Goal: Information Seeking & Learning: Learn about a topic

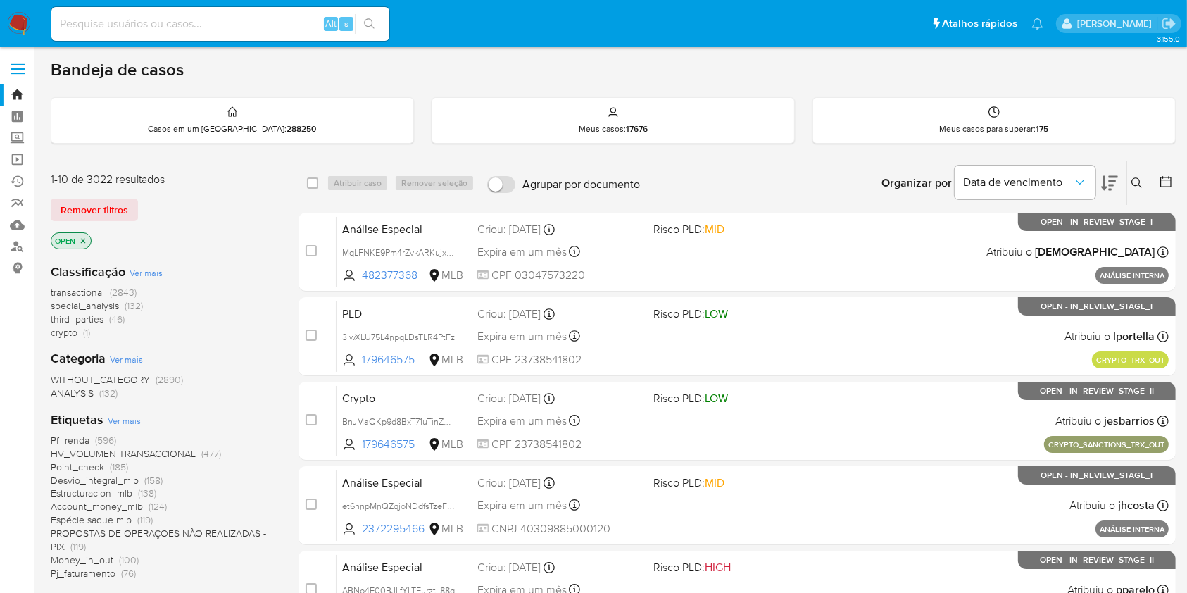
click at [1136, 172] on div "Insira a ID do usuário ou caso Procurar Remover filtros" at bounding box center [1139, 183] width 24 height 44
click at [1135, 180] on icon at bounding box center [1137, 182] width 11 height 11
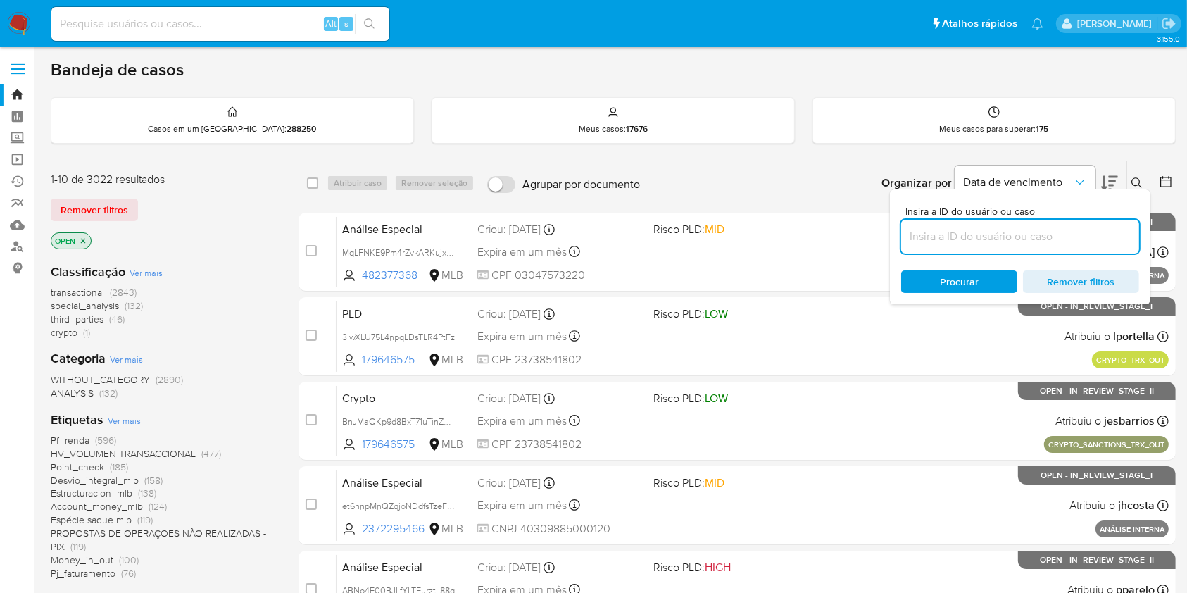
click at [974, 244] on input at bounding box center [1020, 236] width 238 height 18
type input "yJTZaJoLCEOXFHF1b2jpVa7x"
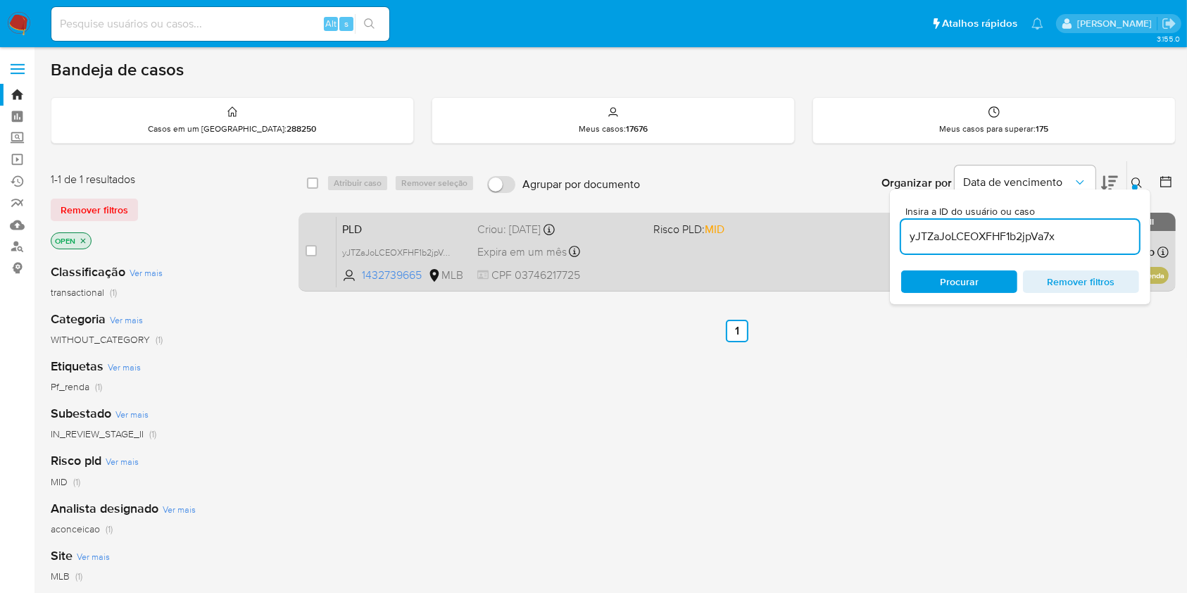
click at [778, 244] on div "PLD yJTZaJoLCEOXFHF1b2jpVa7x 1432739665 MLB Risco PLD: MID Criou: 12/08/2025 Cr…" at bounding box center [753, 251] width 832 height 71
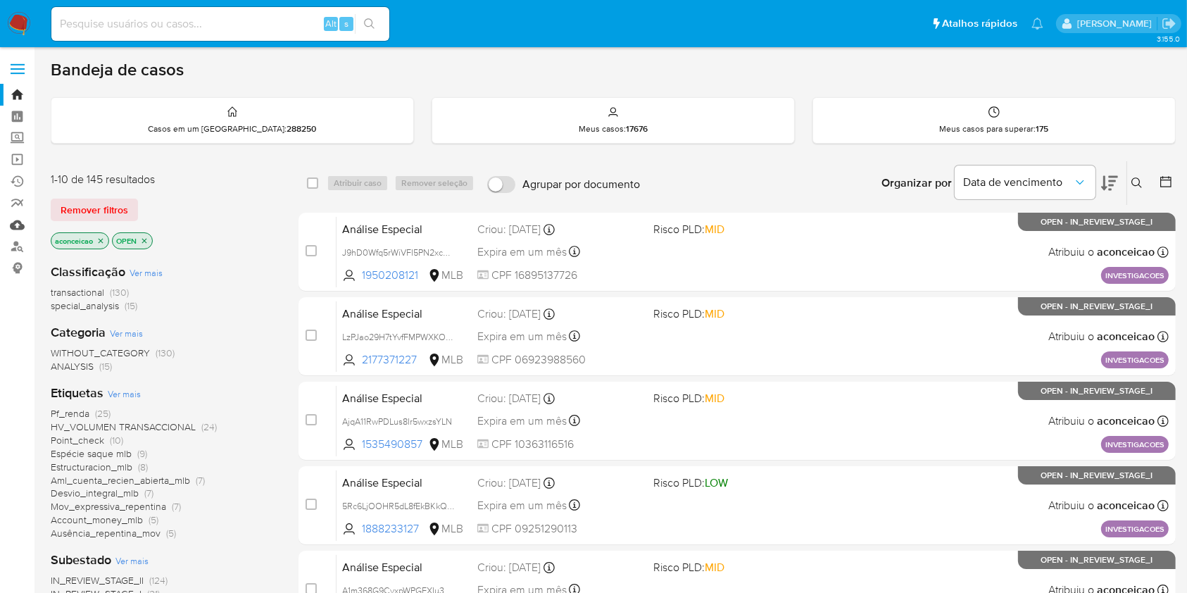
click at [18, 218] on link "Mulan" at bounding box center [84, 225] width 168 height 22
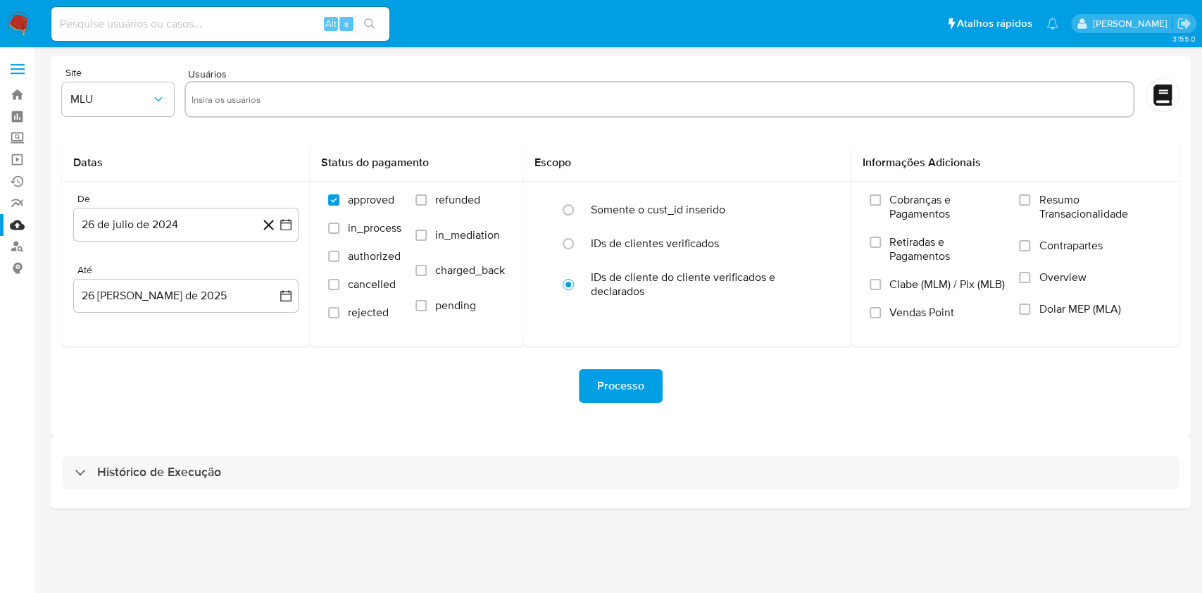
click at [435, 490] on div "Histórico de Execução" at bounding box center [621, 473] width 1140 height 72
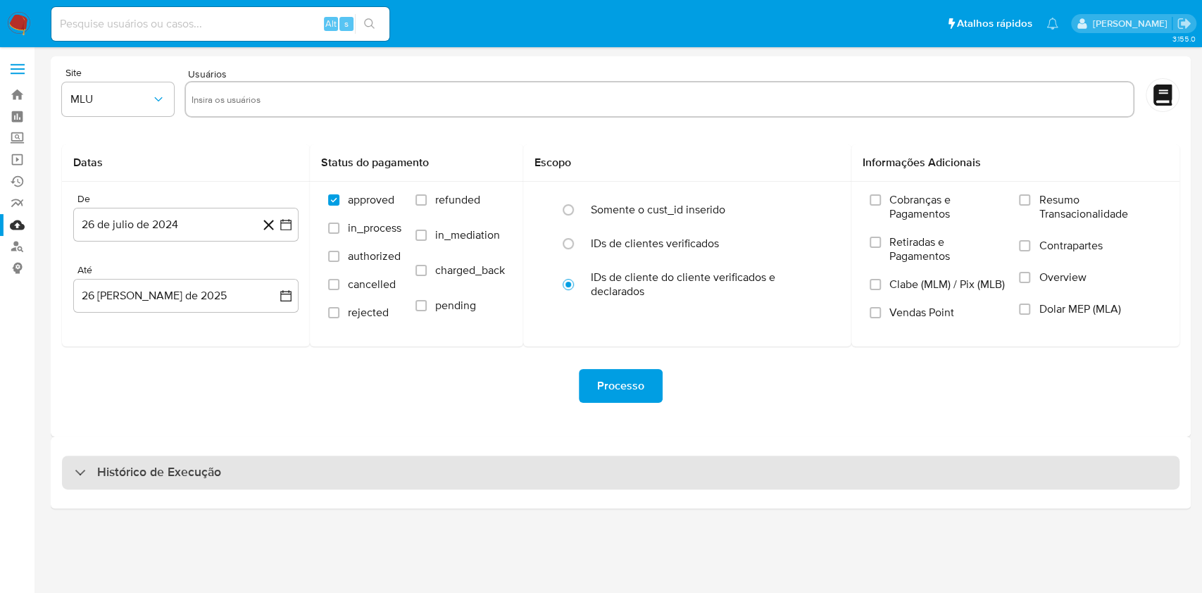
click at [441, 473] on div "Histórico de Execução" at bounding box center [621, 473] width 1118 height 34
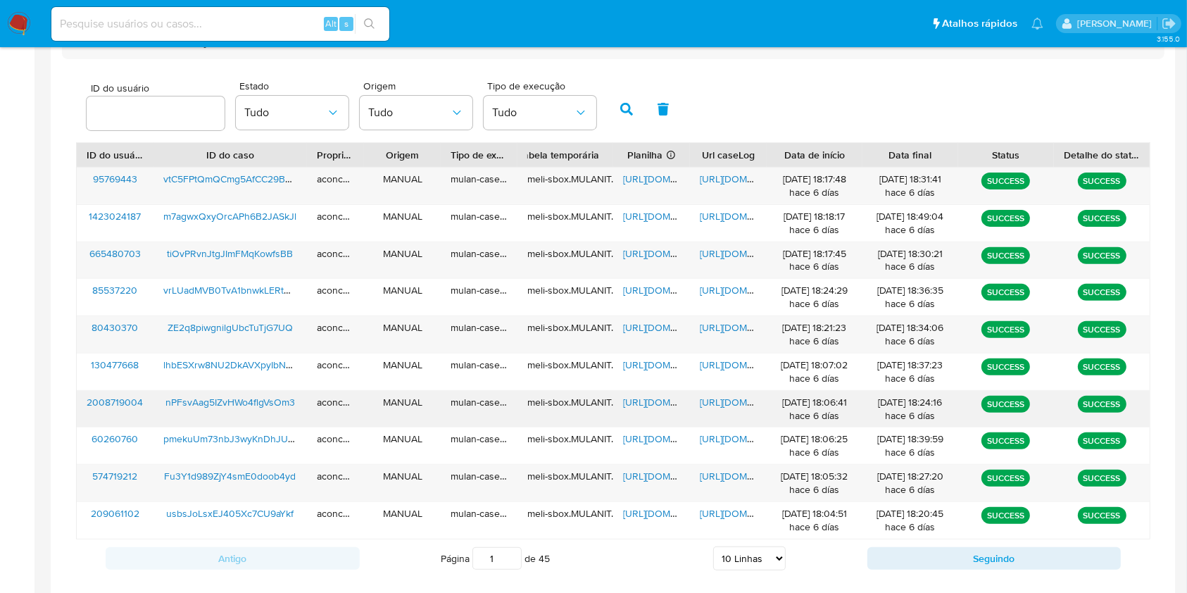
scroll to position [456, 0]
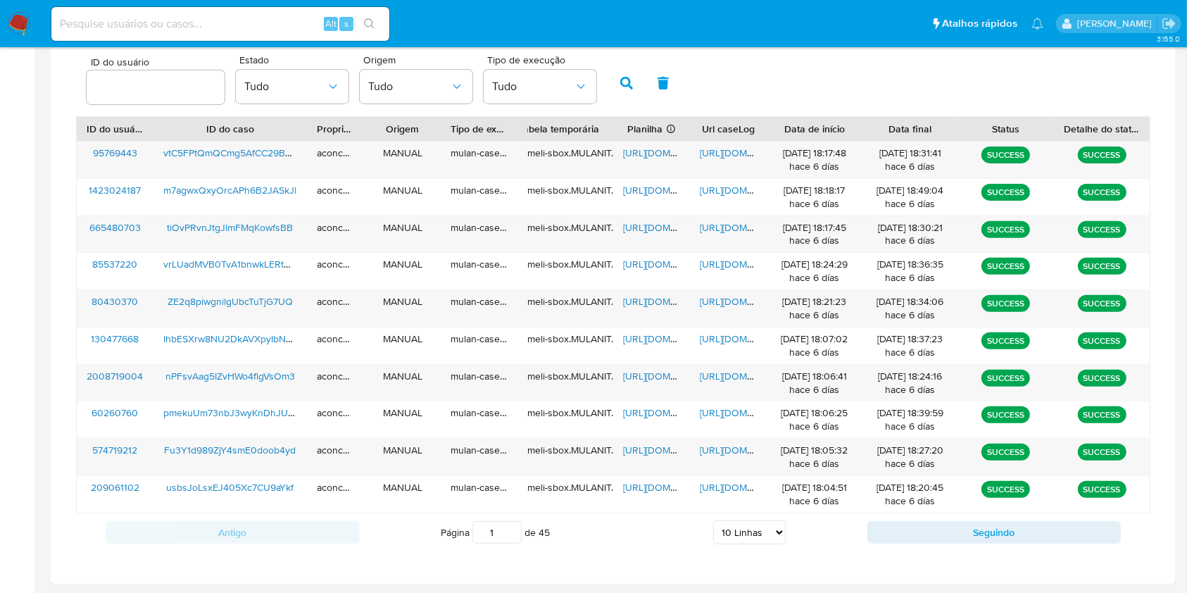
click at [771, 545] on div "Antigo Página 1 de 45 5 Linhas 10 Linhas 20 Linhas 25 Linhas 50 Linhas 100 Linh…" at bounding box center [613, 532] width 1075 height 38
click at [771, 544] on select "5 Linhas 10 Linhas 20 Linhas 25 Linhas 50 Linhas 100 Linhas" at bounding box center [749, 532] width 73 height 24
select select "25"
click at [713, 520] on select "5 Linhas 10 Linhas 20 Linhas 25 Linhas 50 Linhas 100 Linhas" at bounding box center [749, 532] width 73 height 24
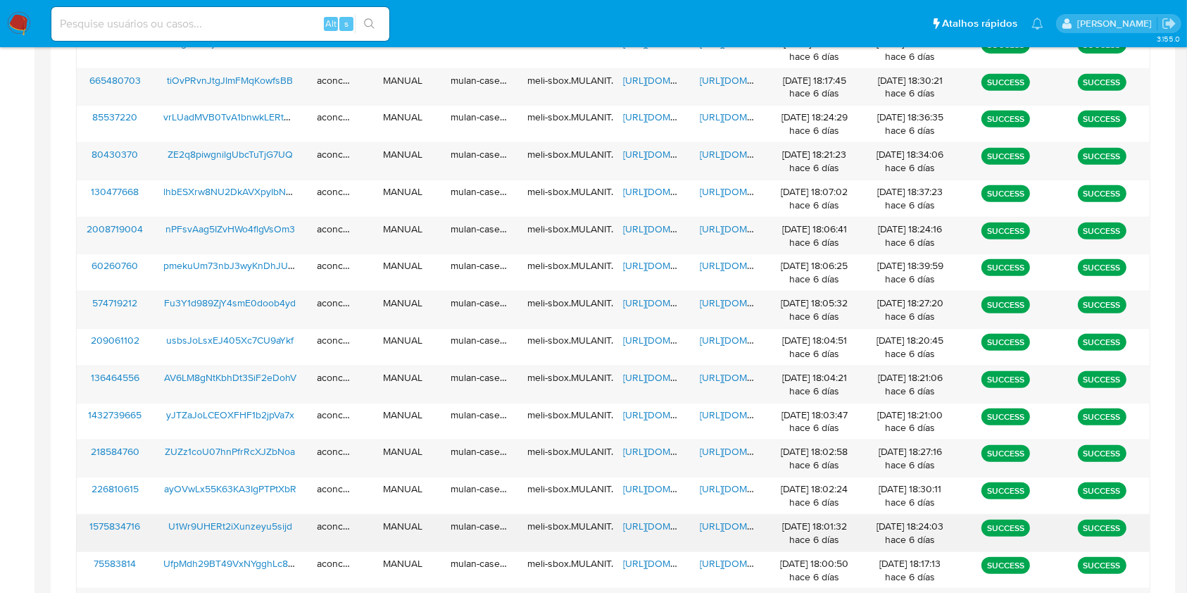
scroll to position [644, 0]
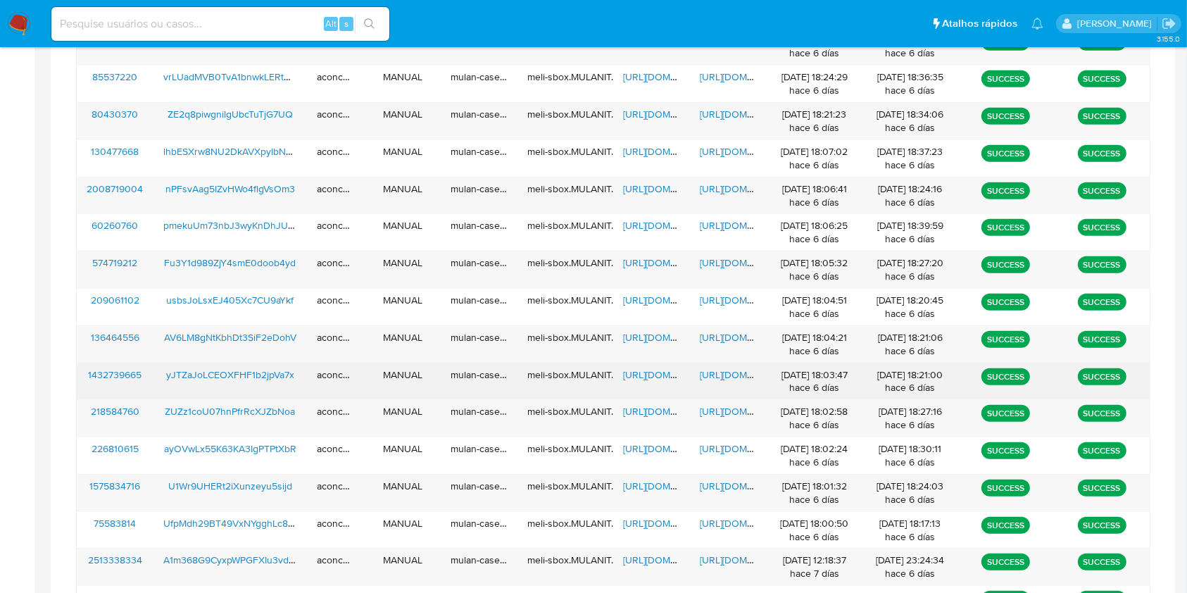
click at [666, 372] on span "https://docs.google.com/spreadsheets/d/1ajdmGFOjSR0oL1wgW3_nwGZG4hQNq8vKJx7SxXE…" at bounding box center [671, 375] width 97 height 14
click at [716, 383] on div "https://docs.google.com/document/d/1n-ZLlH-SSk--T0-2Id3oPdpd5KKJGlMBFOqr7JeHzrw…" at bounding box center [728, 381] width 77 height 37
click at [721, 375] on span "https://docs.google.com/document/d/1n-ZLlH-SSk--T0-2Id3oPdpd5KKJGlMBFOqr7JeHzrw…" at bounding box center [748, 375] width 97 height 14
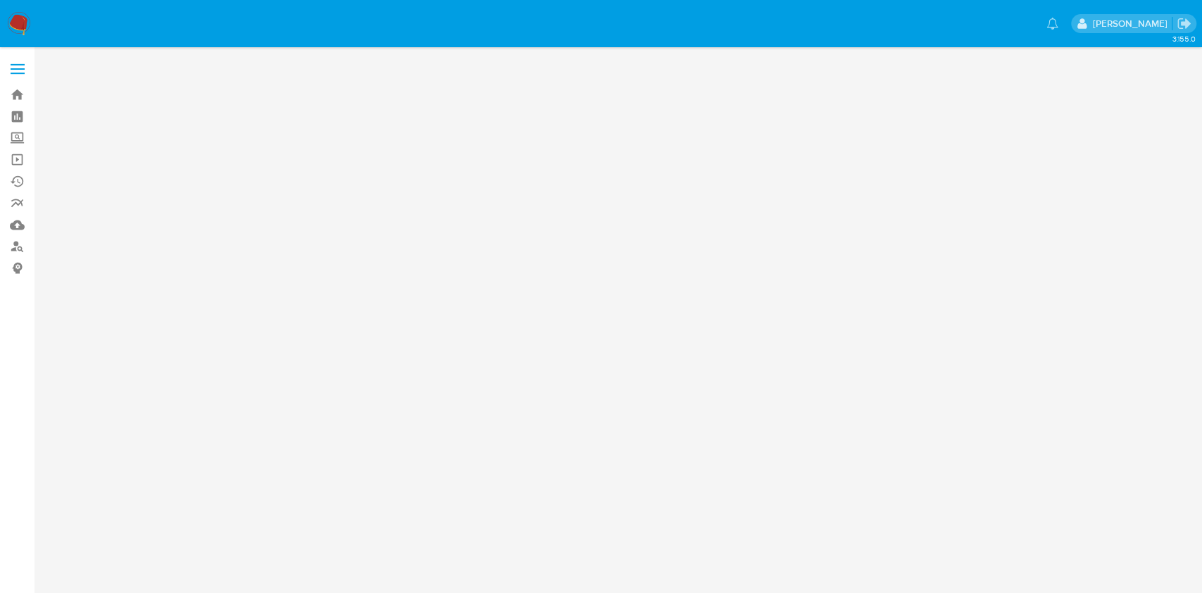
click at [455, 222] on div "3.155.0" at bounding box center [621, 319] width 1140 height 527
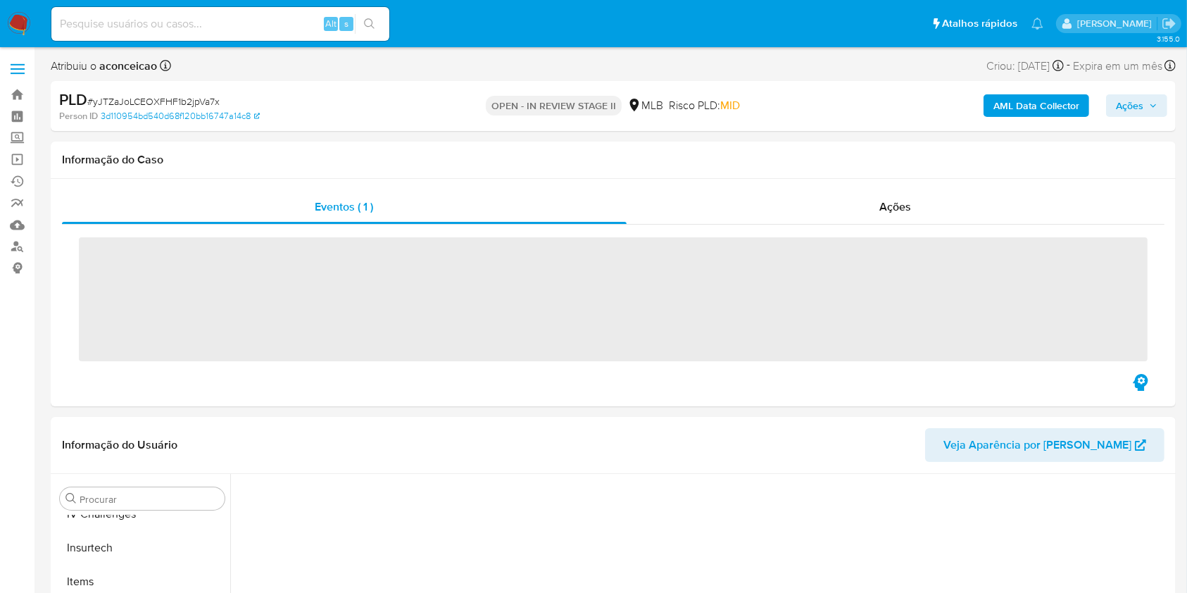
scroll to position [629, 0]
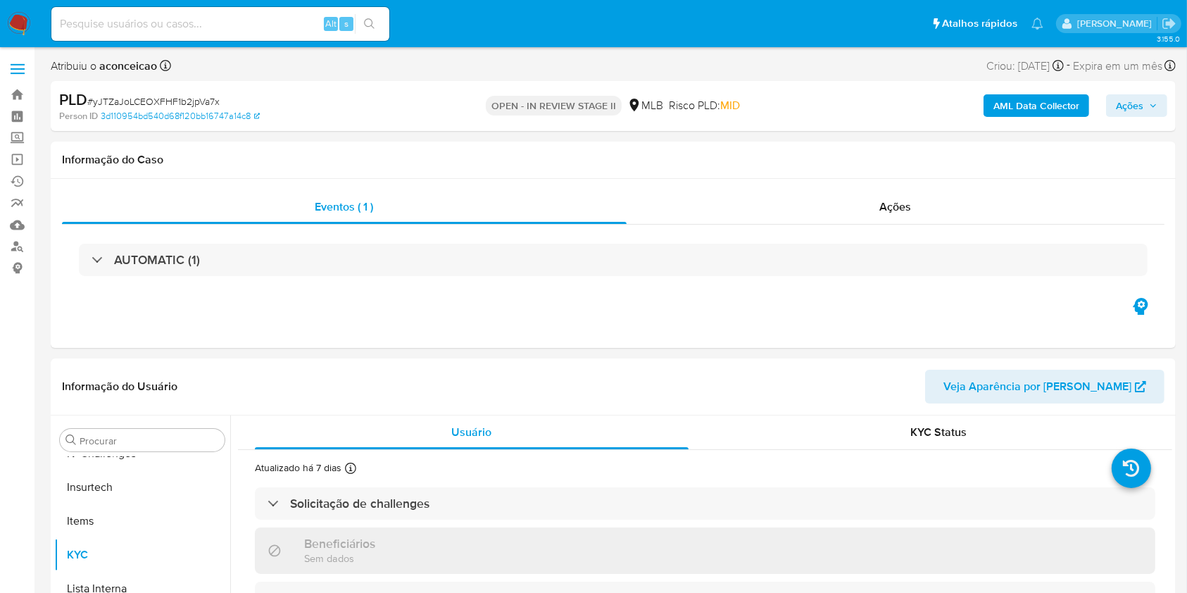
select select "10"
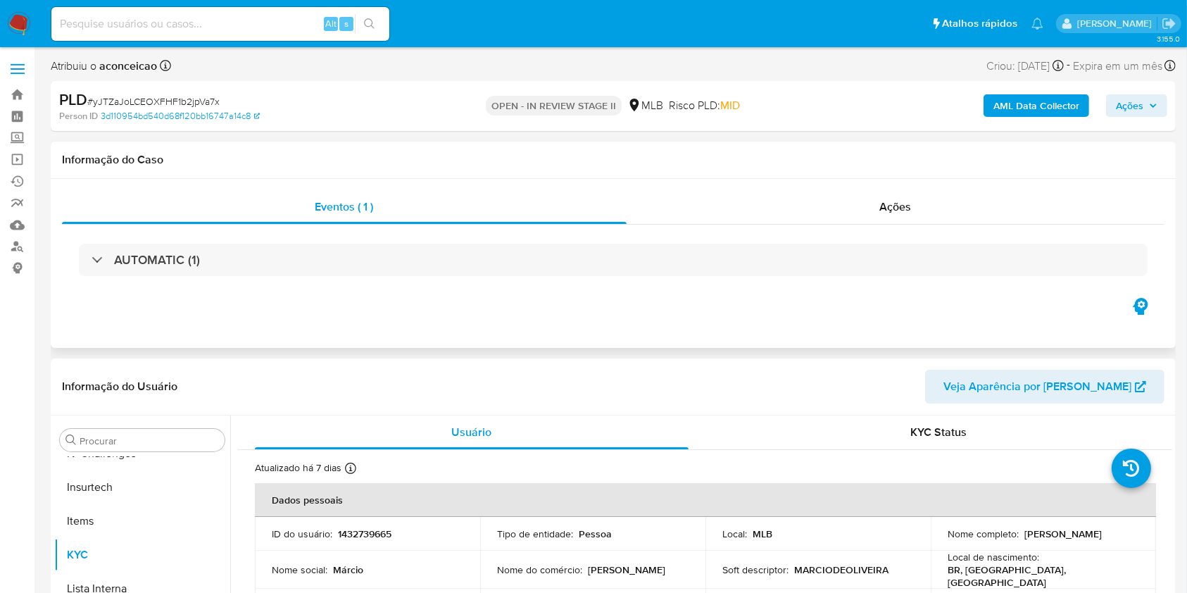
click at [490, 346] on div "Eventos ( 1 ) Ações AUTOMATIC (1)" at bounding box center [613, 263] width 1125 height 169
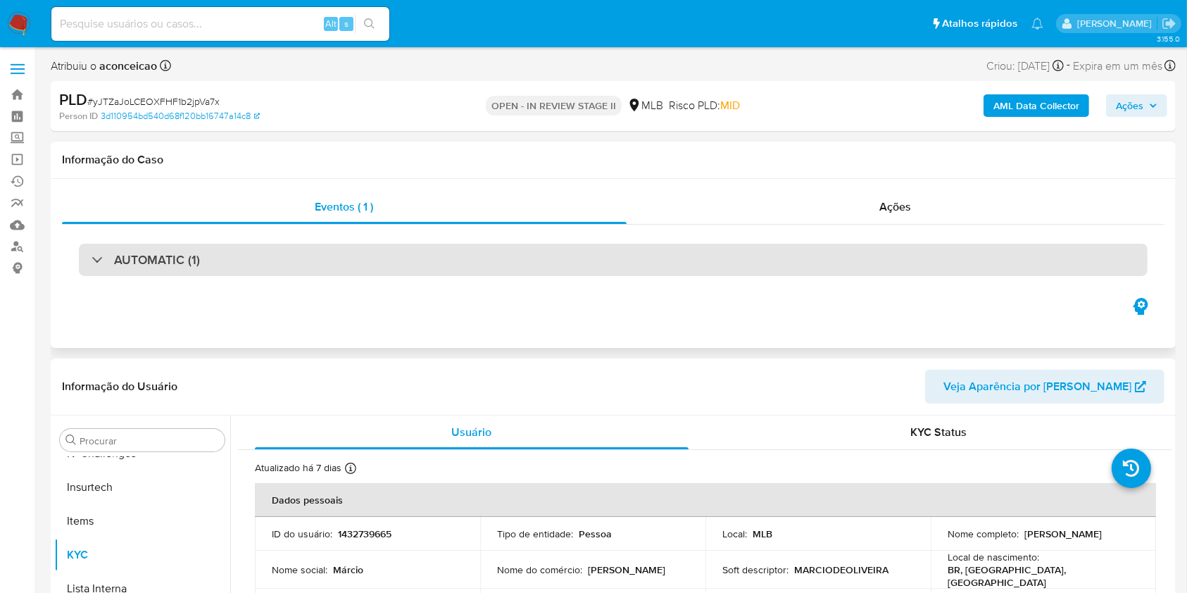
click at [282, 258] on div "AUTOMATIC (1)" at bounding box center [613, 260] width 1069 height 32
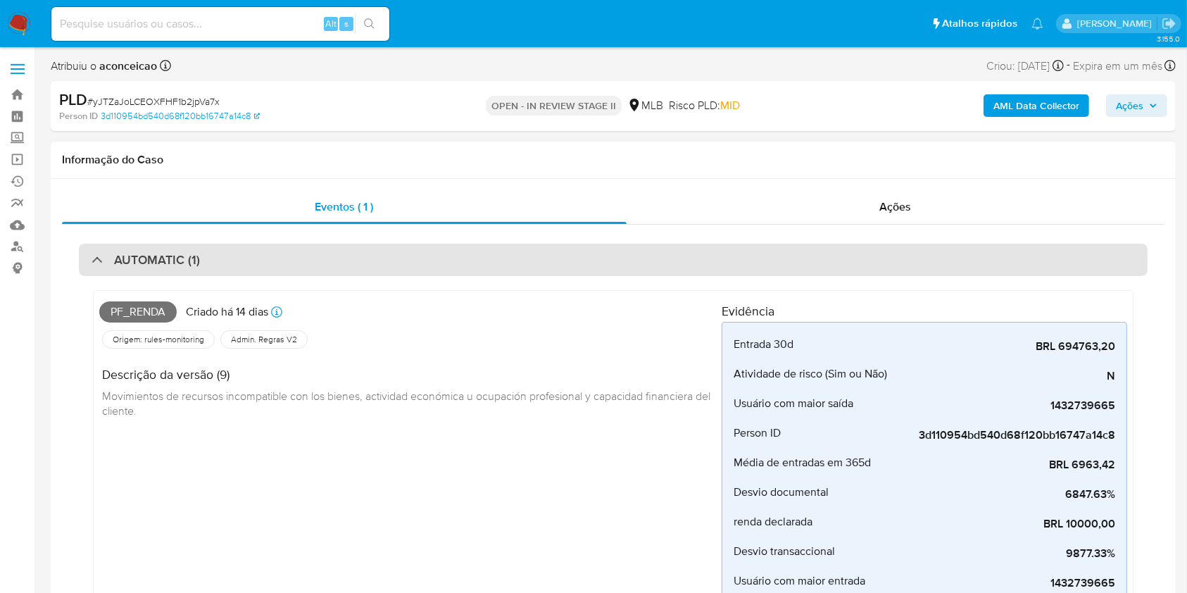
click at [282, 256] on div "AUTOMATIC (1)" at bounding box center [613, 260] width 1069 height 32
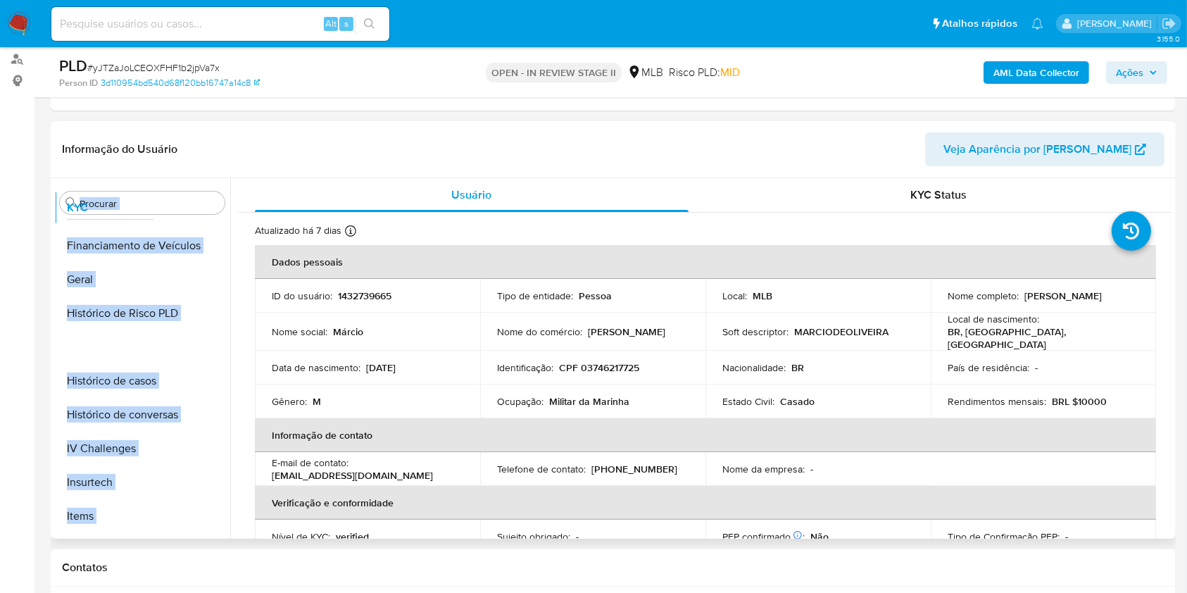
scroll to position [0, 0]
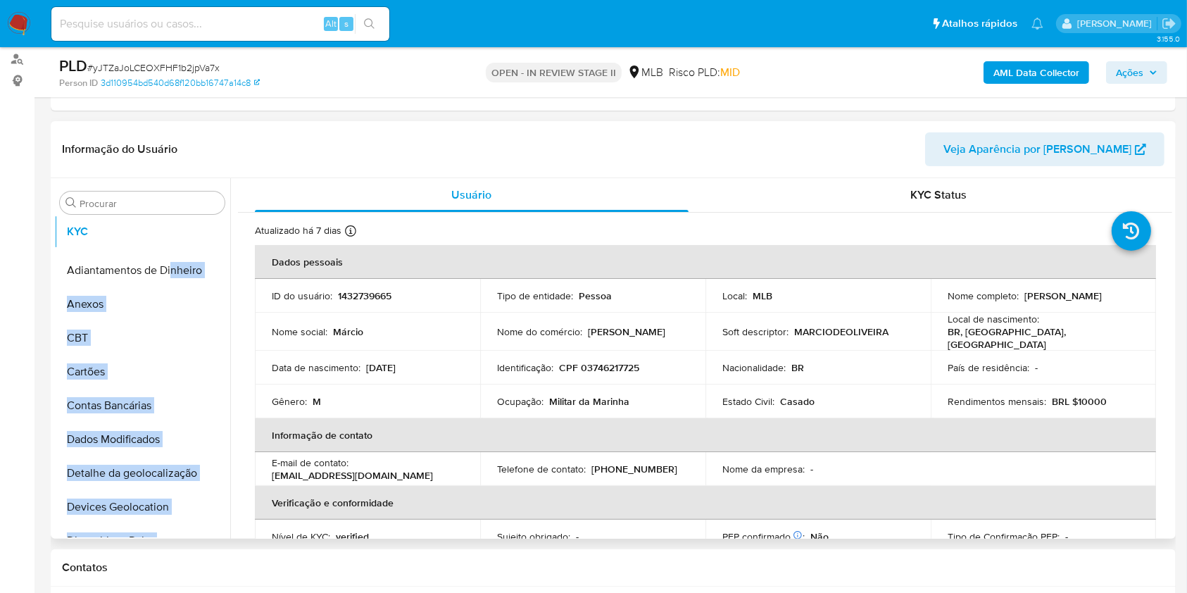
drag, startPoint x: 212, startPoint y: 317, endPoint x: 173, endPoint y: 232, distance: 93.0
click at [173, 232] on ul "Adiantamentos de Dinheiro Anexos CBT Cartões Contas Bancárias Dados Modificados…" at bounding box center [142, 379] width 176 height 318
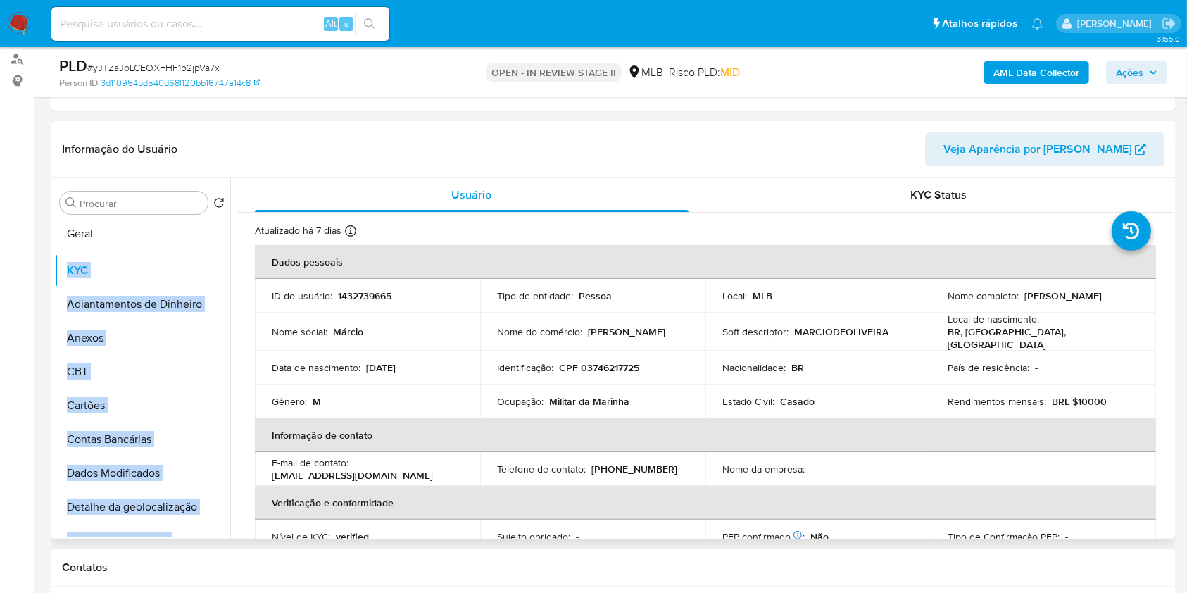
click at [132, 229] on ul "KYC Adiantamentos de Dinheiro Anexos CBT Cartões Contas Bancárias Dados Modific…" at bounding box center [142, 379] width 176 height 318
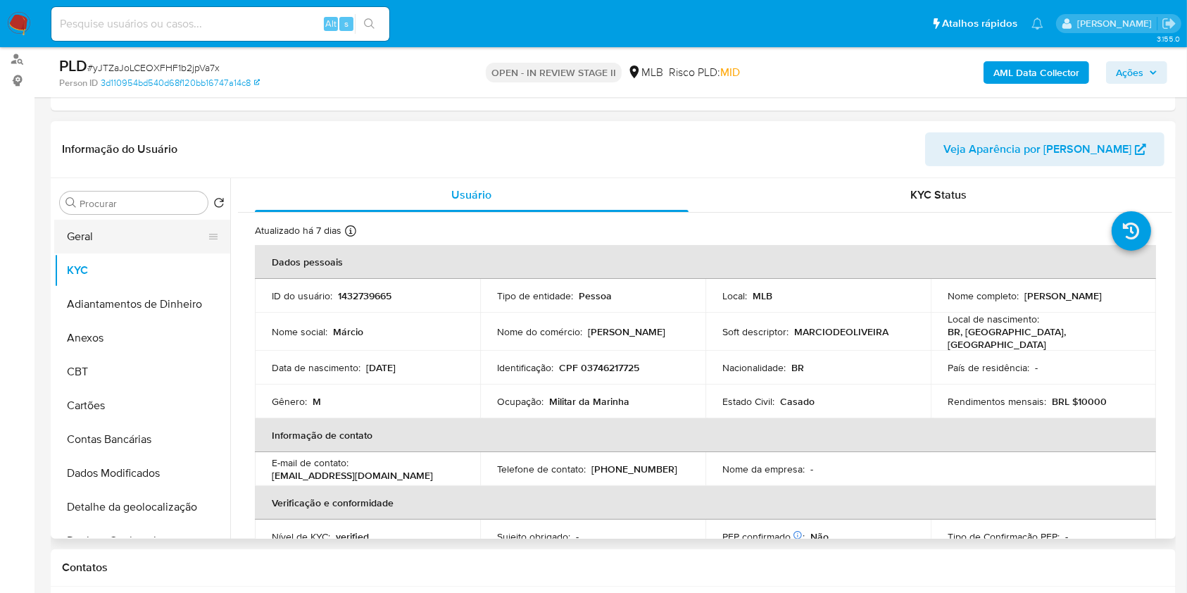
click at [145, 244] on button "Geral" at bounding box center [136, 237] width 165 height 34
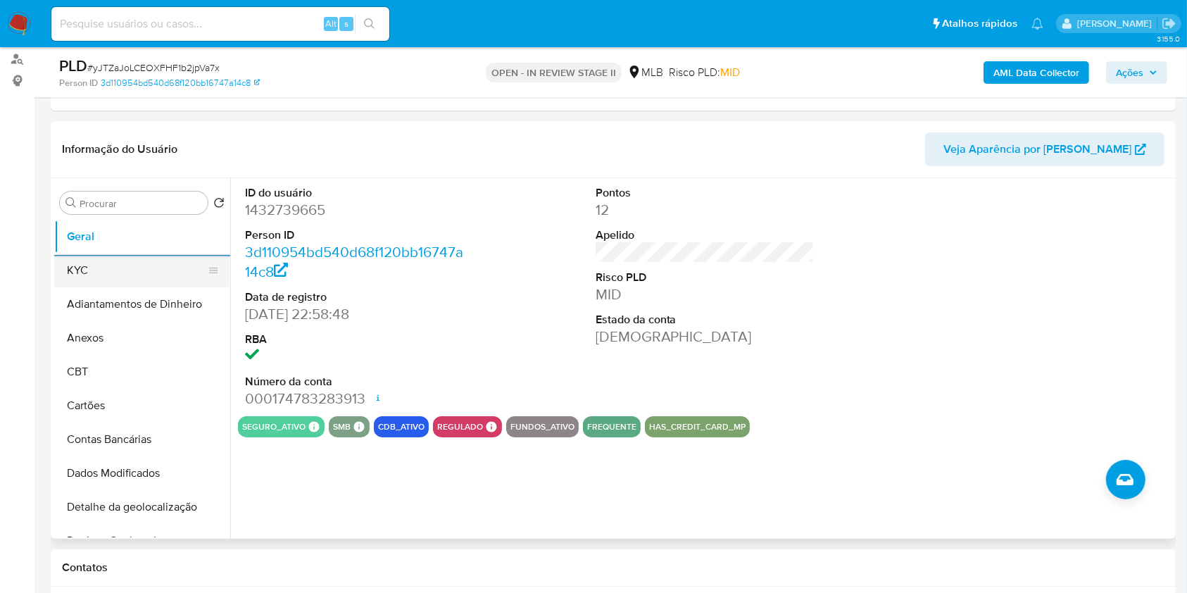
click at [129, 265] on button "KYC" at bounding box center [136, 271] width 165 height 34
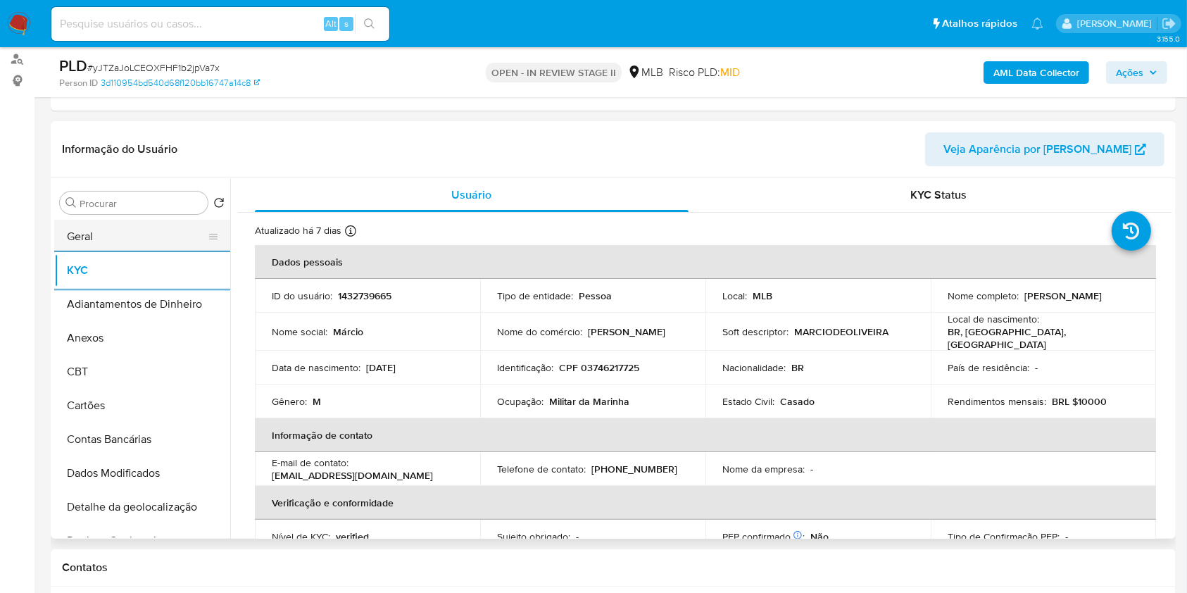
click at [146, 238] on button "Geral" at bounding box center [136, 237] width 165 height 34
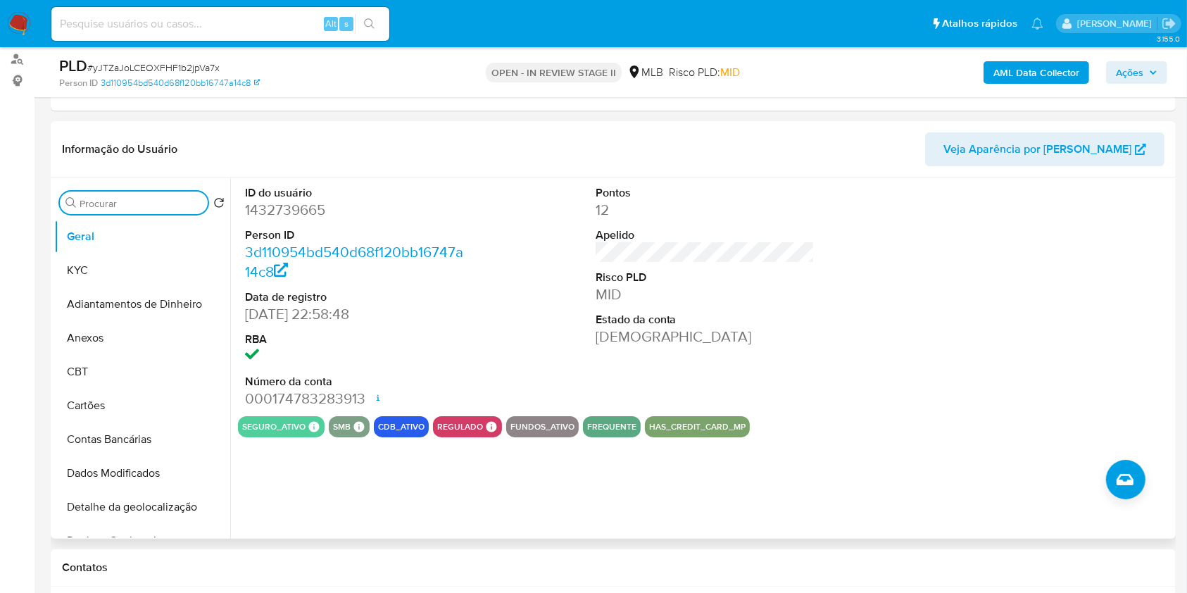
click at [164, 200] on input "Procurar" at bounding box center [141, 203] width 123 height 13
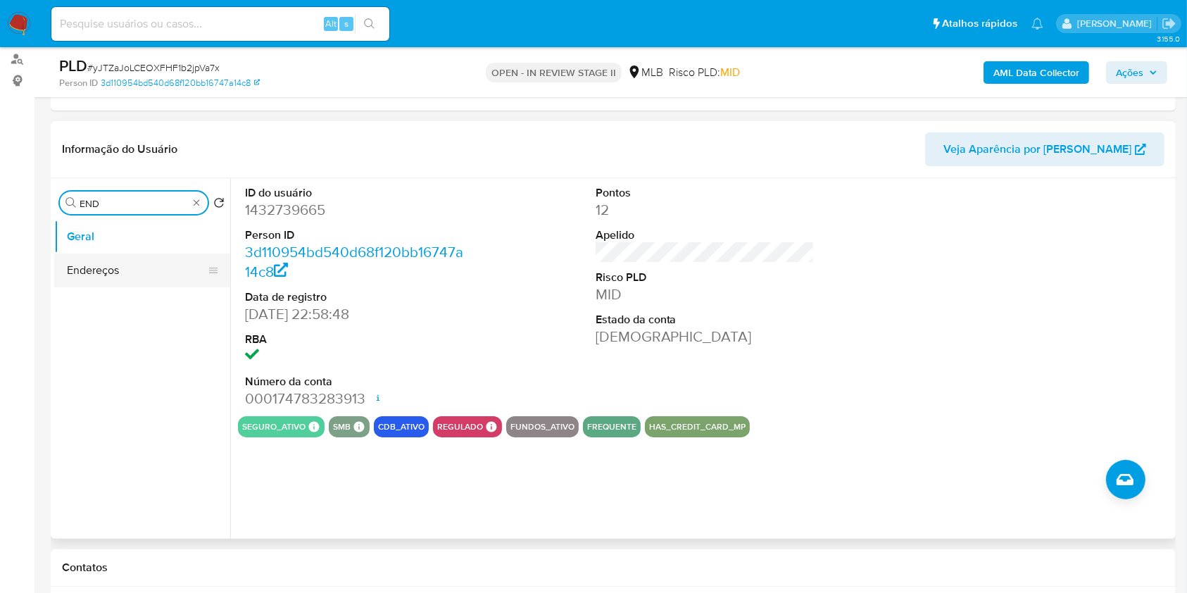
type input "END"
click at [131, 262] on button "Endereços" at bounding box center [136, 271] width 165 height 34
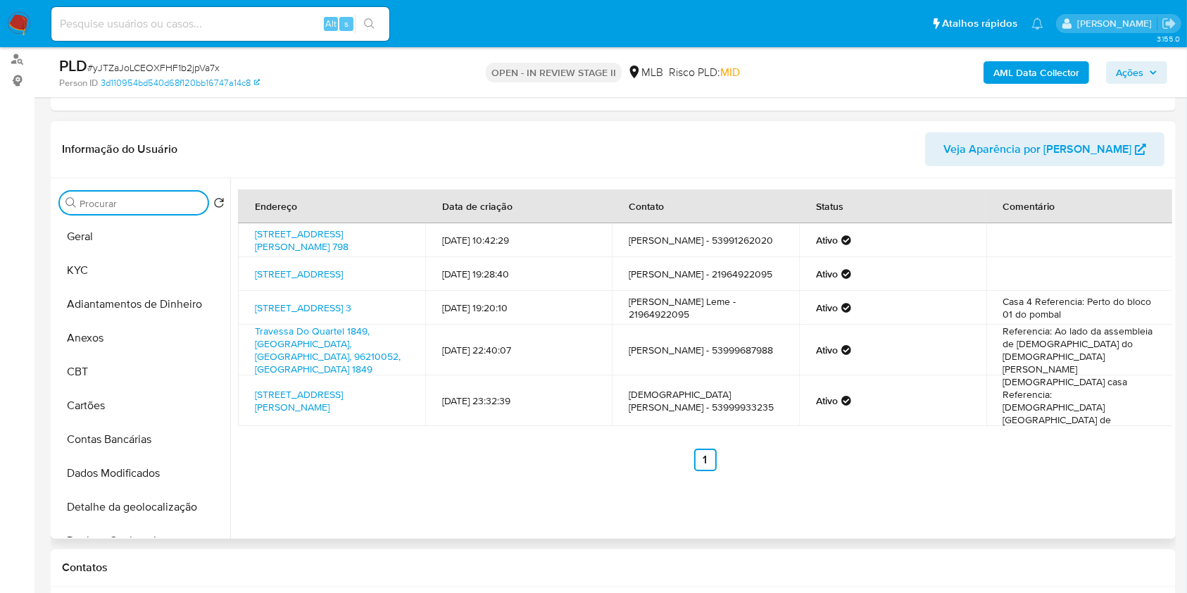
click at [184, 197] on input "Procurar" at bounding box center [141, 203] width 123 height 13
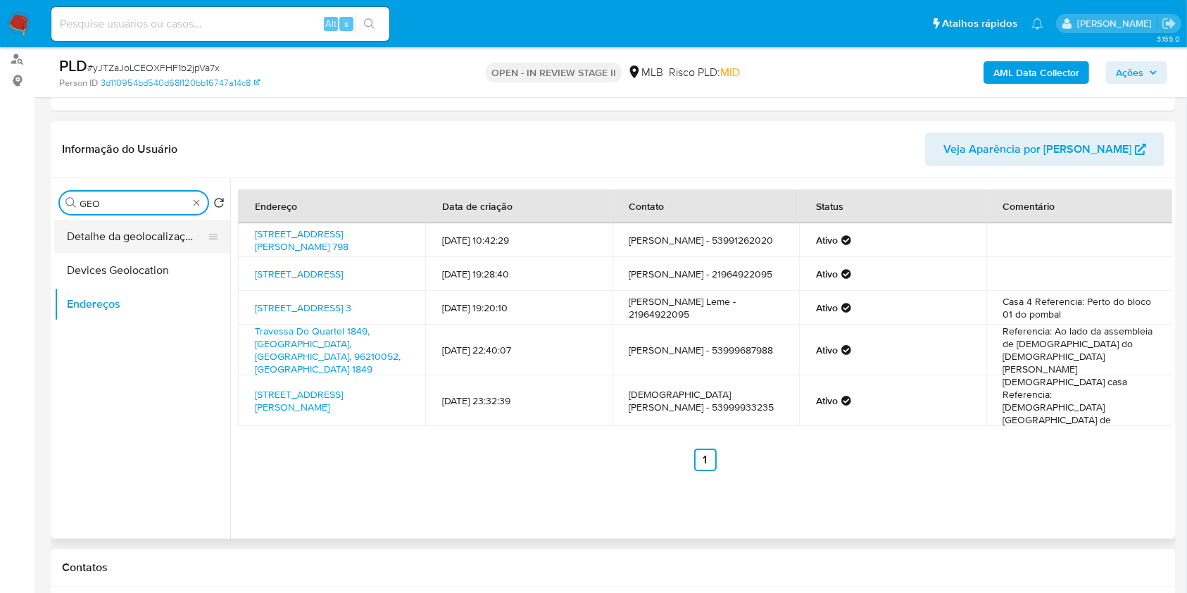
type input "GEO"
click at [150, 251] on button "Detalhe da geolocalização" at bounding box center [136, 237] width 165 height 34
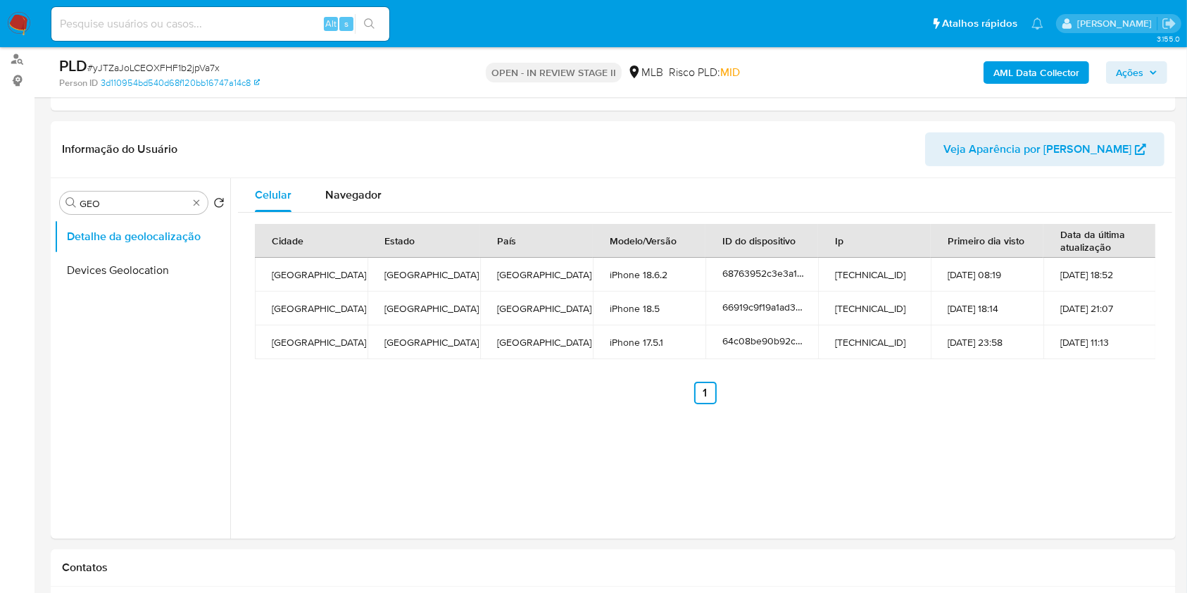
click at [468, 351] on td "[GEOGRAPHIC_DATA]" at bounding box center [424, 342] width 113 height 34
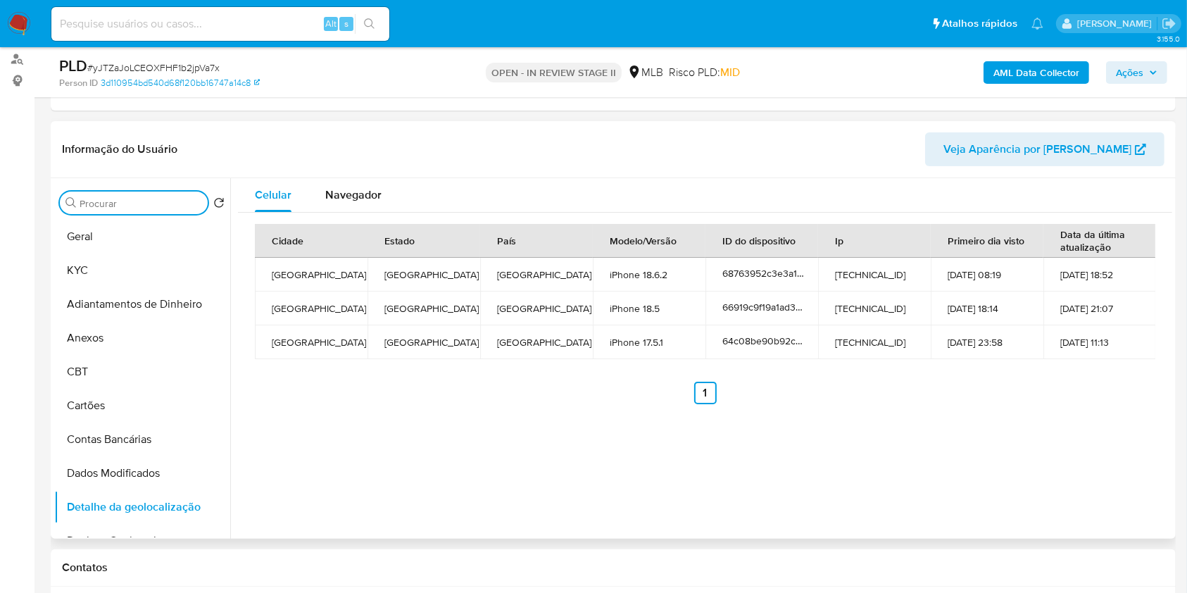
click at [182, 204] on input "Procurar" at bounding box center [141, 203] width 123 height 13
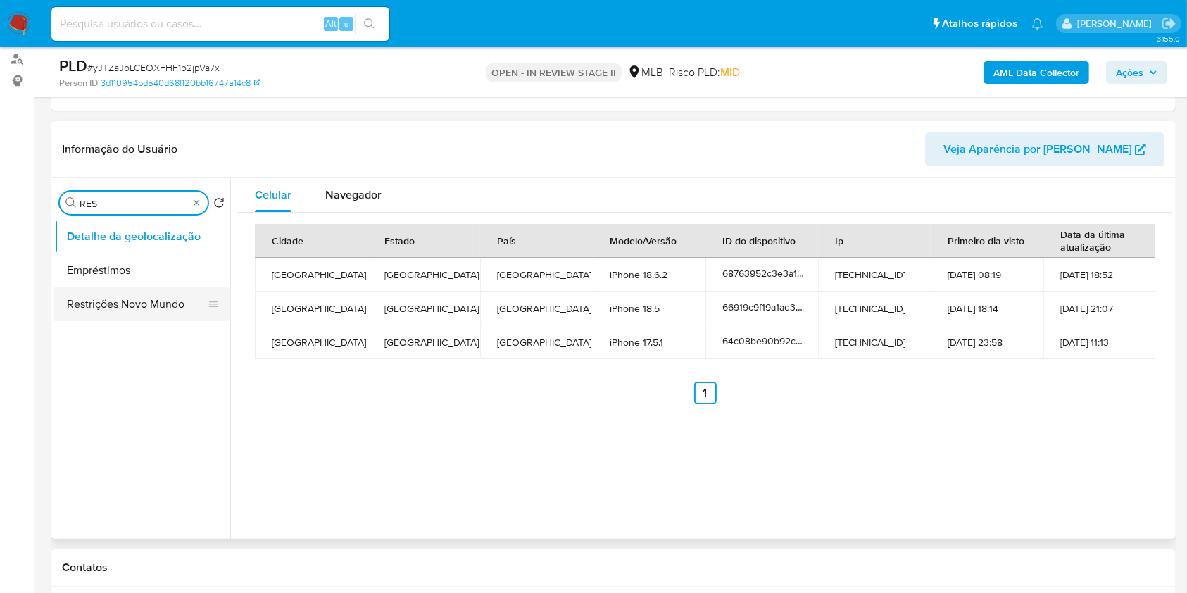
type input "RES"
click at [145, 298] on button "Restrições Novo Mundo" at bounding box center [136, 304] width 165 height 34
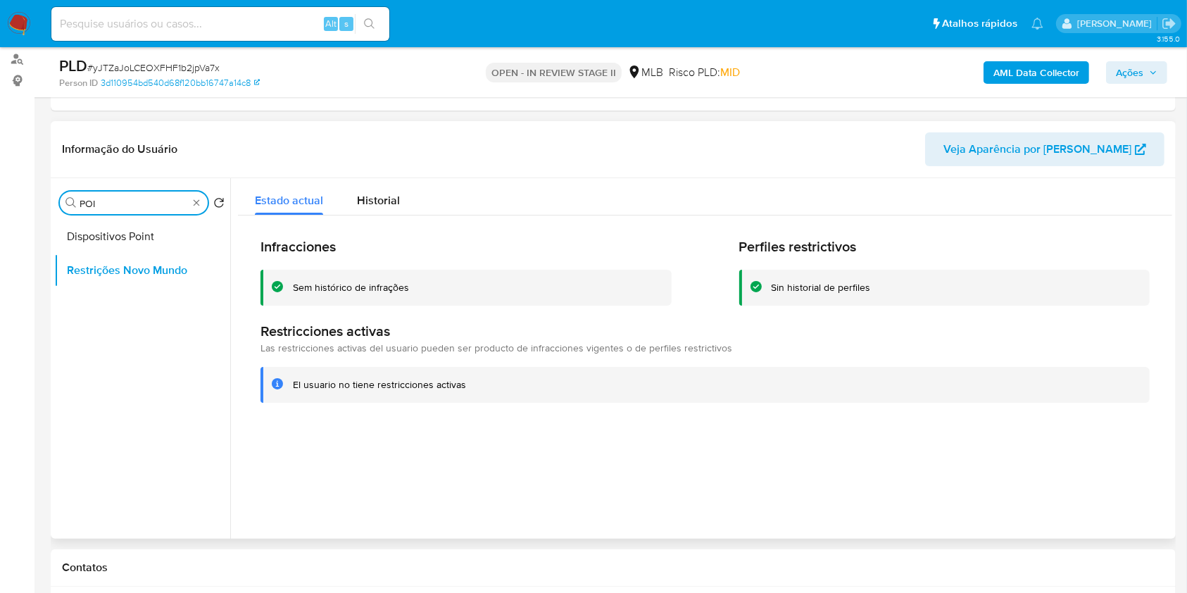
type input "POI"
click at [170, 213] on div "Procurar POI" at bounding box center [134, 203] width 148 height 23
click at [169, 227] on button "Dispositivos Point" at bounding box center [136, 237] width 165 height 34
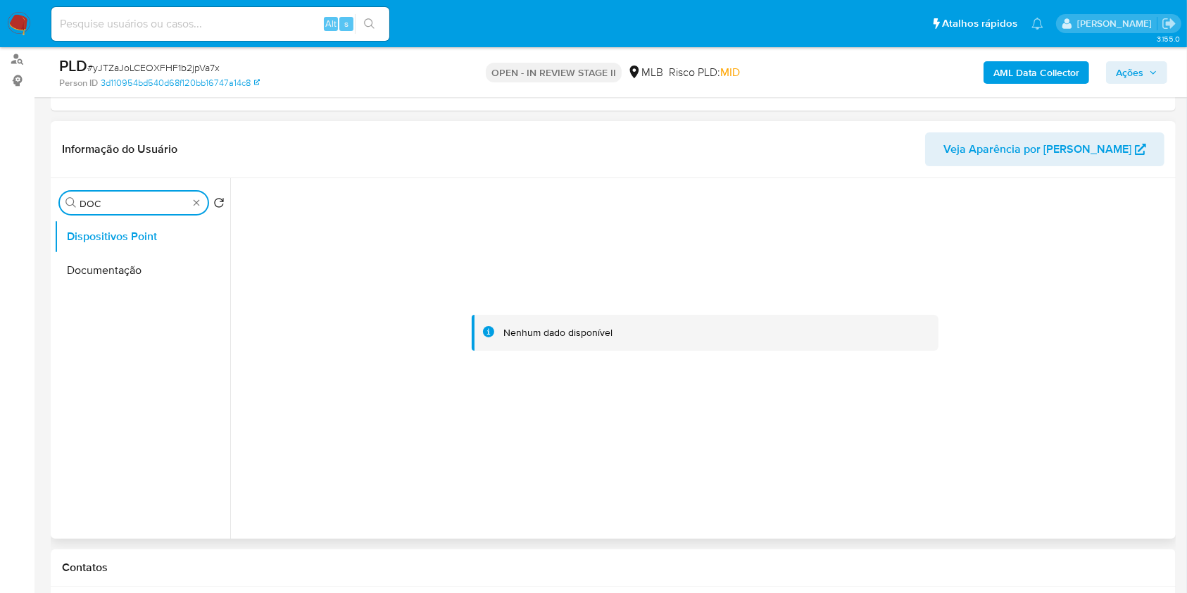
type input "DOC"
click at [149, 301] on ul "Dispositivos Point Documentação" at bounding box center [142, 379] width 176 height 318
click at [149, 279] on button "Documentação" at bounding box center [136, 271] width 165 height 34
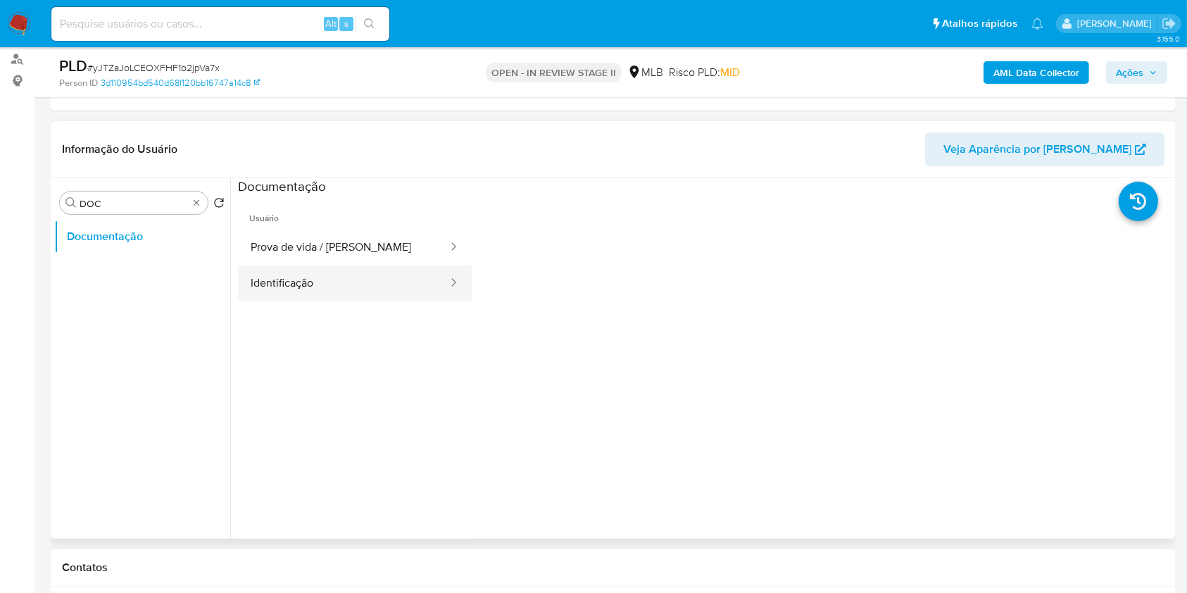
click at [396, 285] on button "Identificação" at bounding box center [343, 283] width 211 height 36
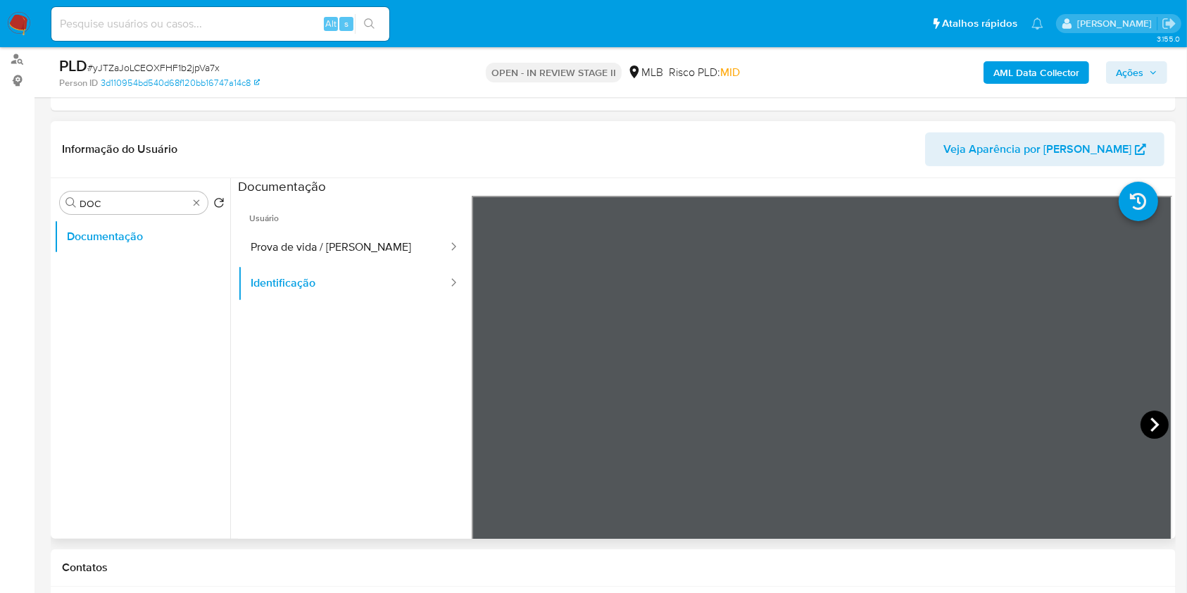
click at [1154, 423] on icon at bounding box center [1155, 425] width 28 height 28
click at [317, 407] on ul "Usuário Prova de vida / Selfie Identificação" at bounding box center [355, 399] width 234 height 406
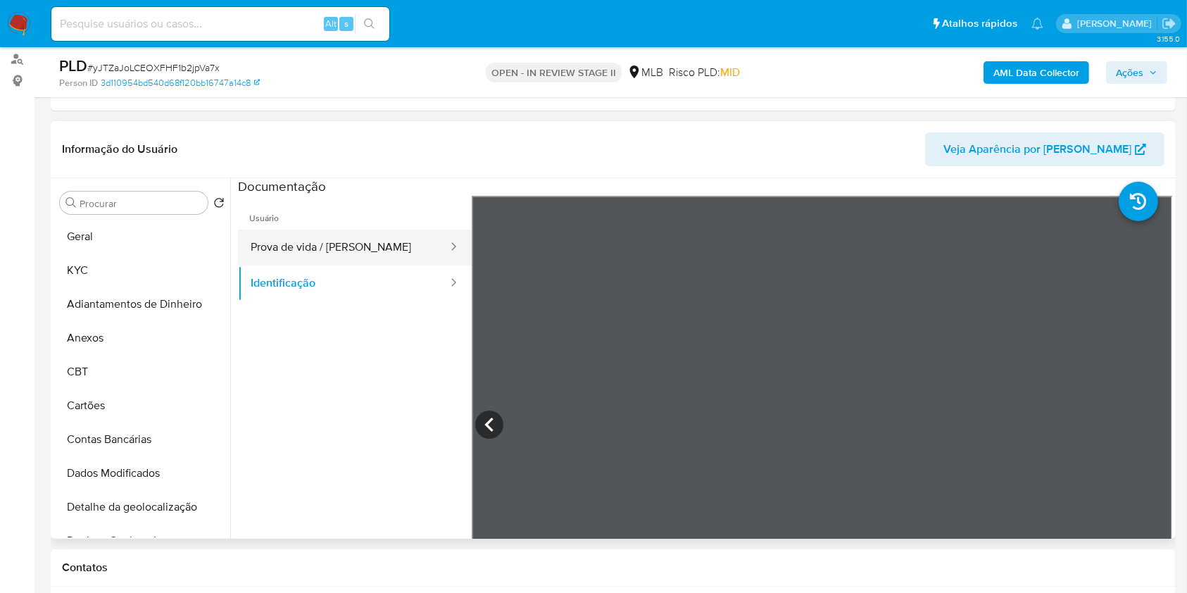
click at [378, 261] on button "Prova de vida / [PERSON_NAME]" at bounding box center [343, 248] width 211 height 36
click at [1032, 73] on b "AML Data Collector" at bounding box center [1037, 72] width 86 height 23
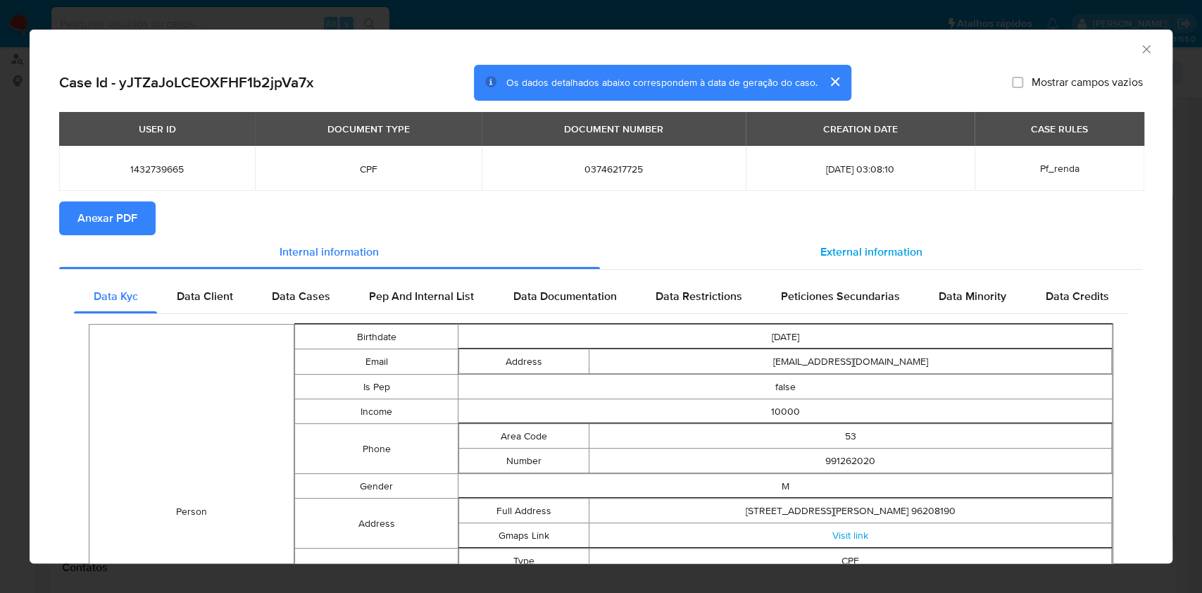
click at [856, 236] on div "External information" at bounding box center [872, 252] width 544 height 34
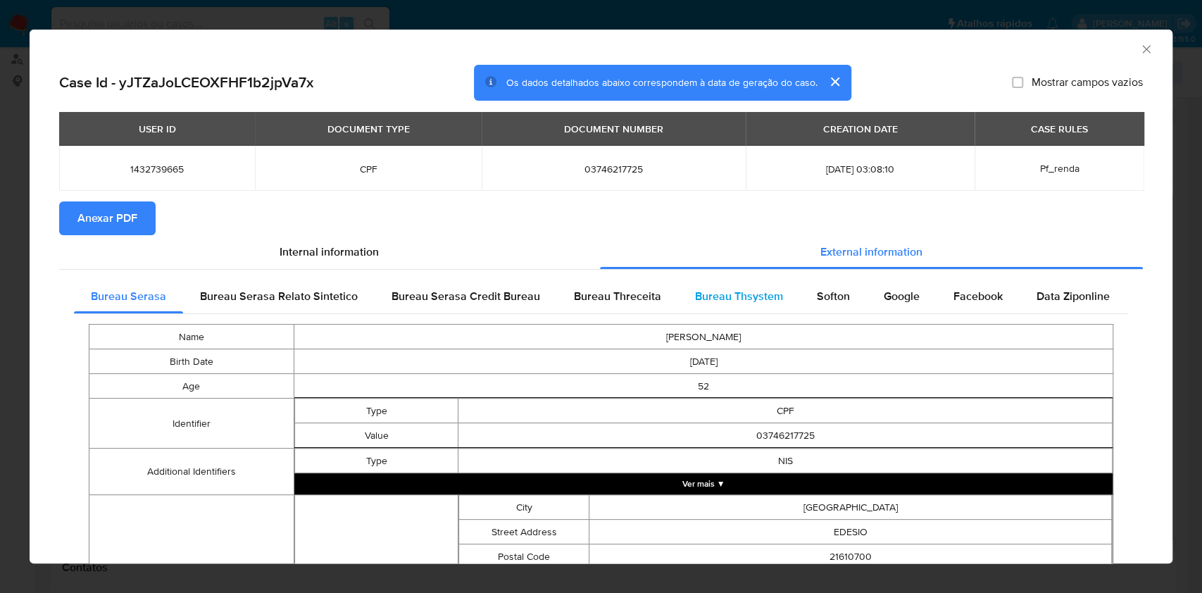
click at [727, 291] on span "Bureau Thsystem" at bounding box center [739, 296] width 88 height 16
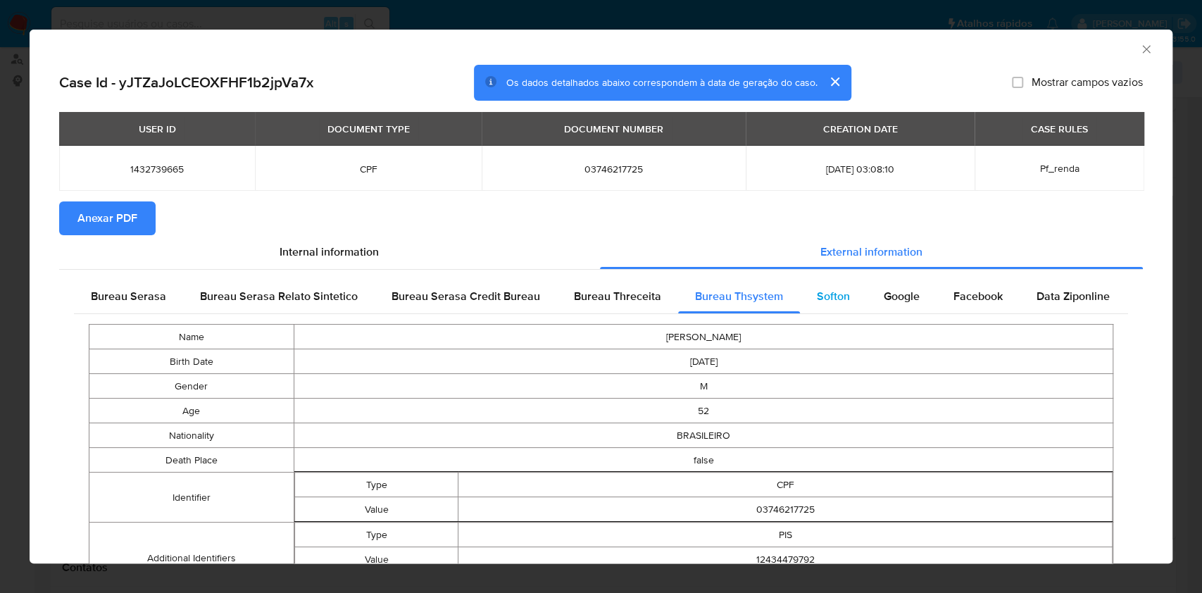
click at [824, 285] on div "Softon" at bounding box center [833, 297] width 67 height 34
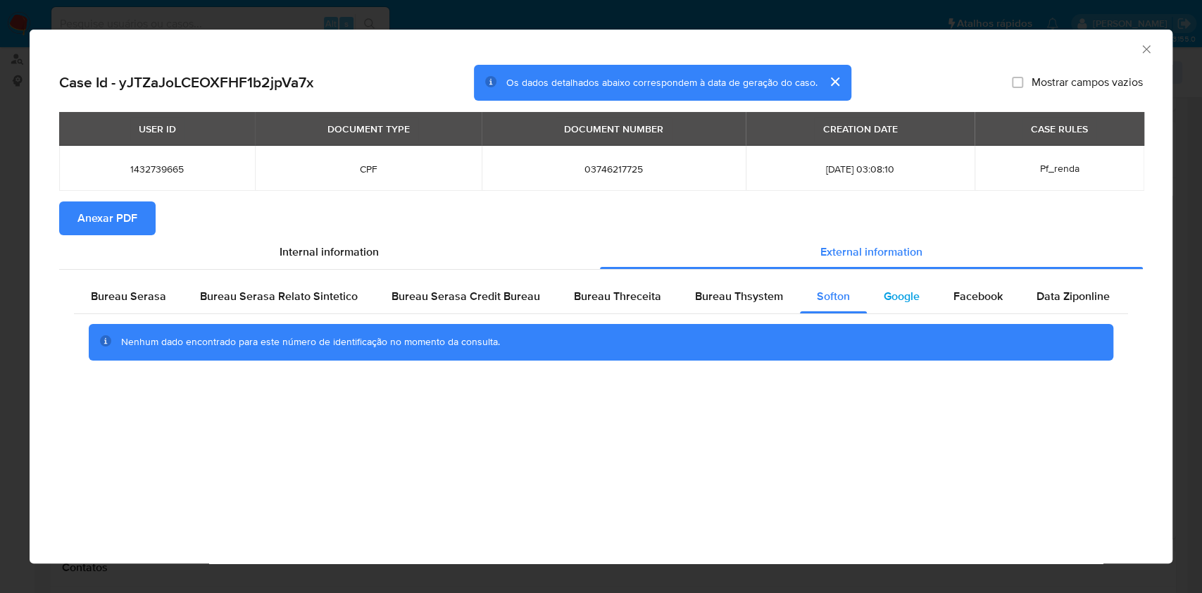
click at [897, 296] on span "Google" at bounding box center [902, 296] width 36 height 16
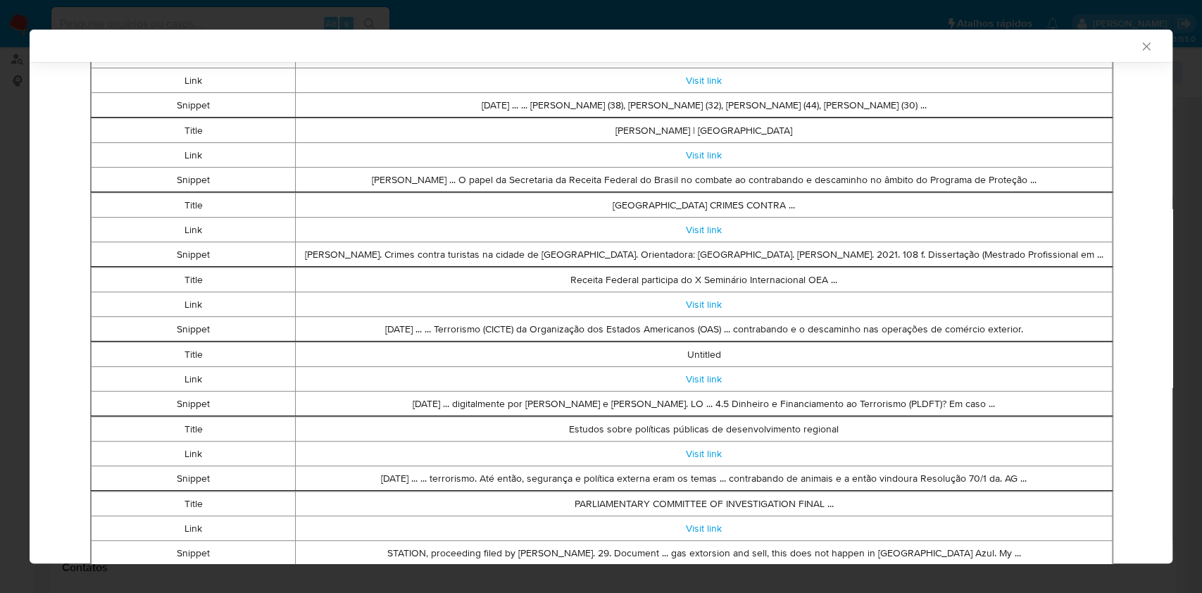
scroll to position [185, 0]
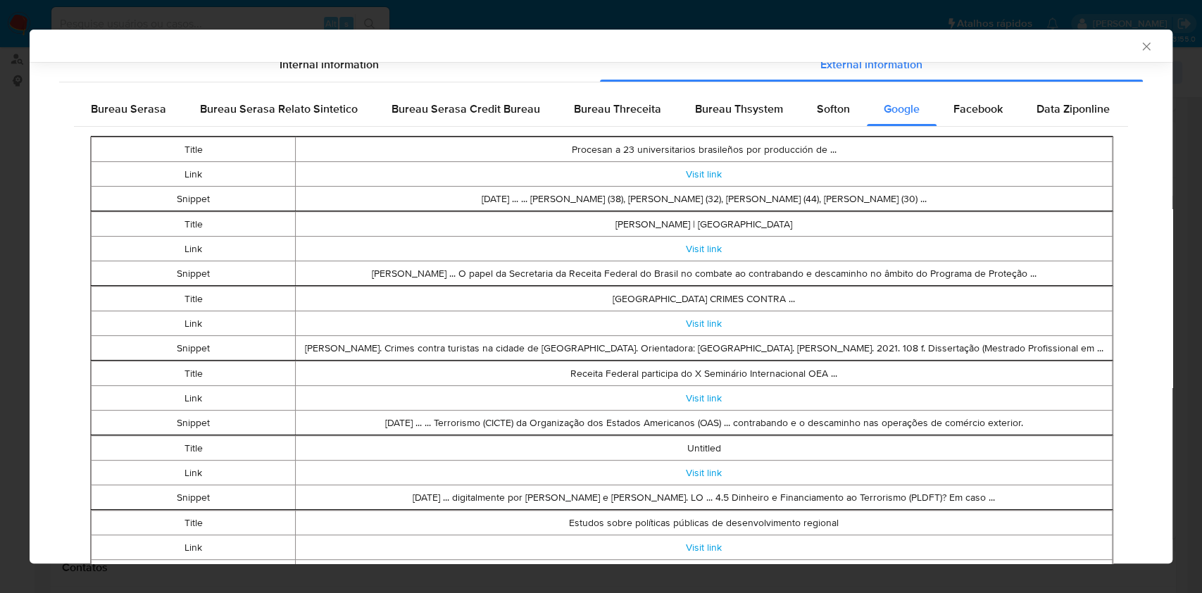
click at [967, 144] on td "Procesan a 23 universitarios brasileños por producción de ..." at bounding box center [704, 149] width 817 height 25
click at [968, 105] on span "Facebook" at bounding box center [978, 109] width 49 height 16
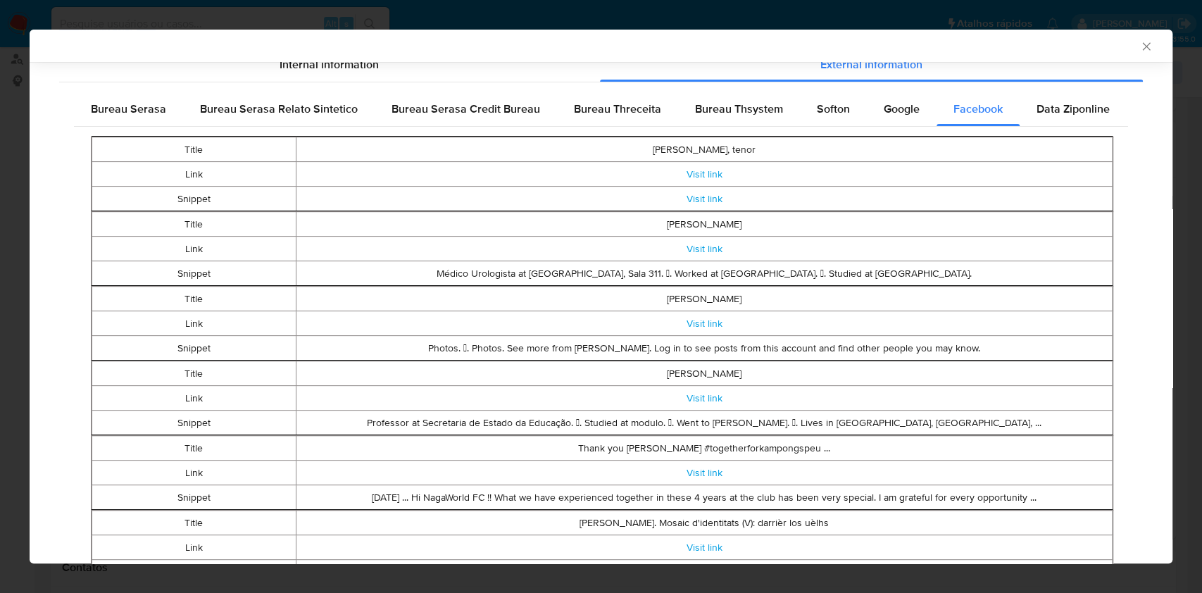
click at [971, 218] on td "[PERSON_NAME]" at bounding box center [704, 224] width 816 height 25
click at [1085, 120] on div "Data Ziponline" at bounding box center [1073, 109] width 107 height 34
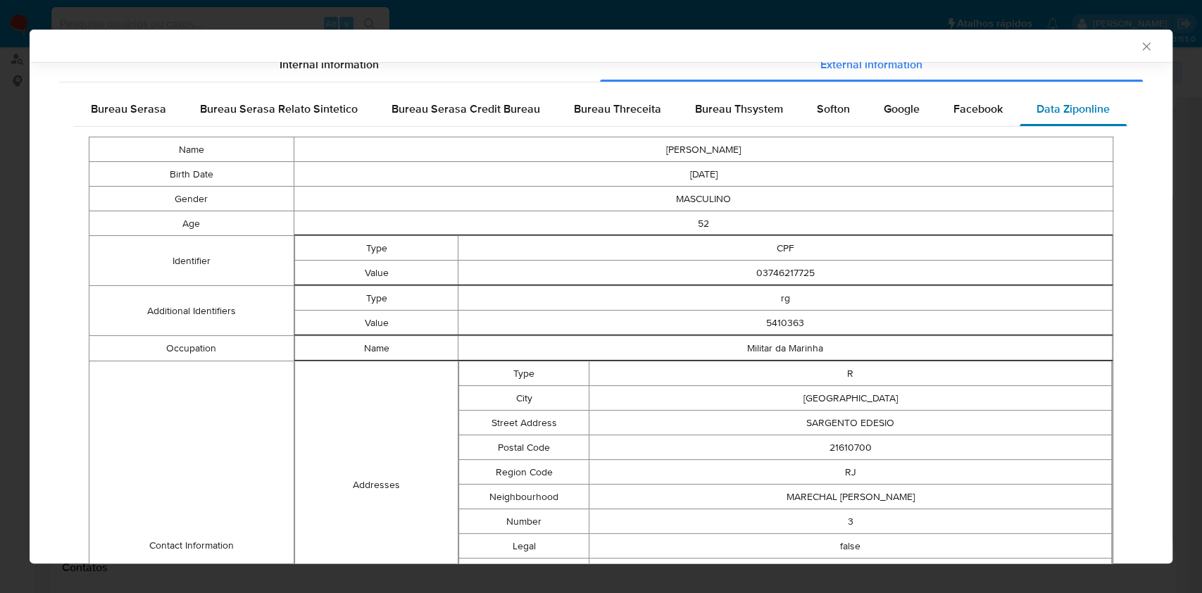
click at [1085, 120] on div "Data Ziponline" at bounding box center [1073, 109] width 107 height 34
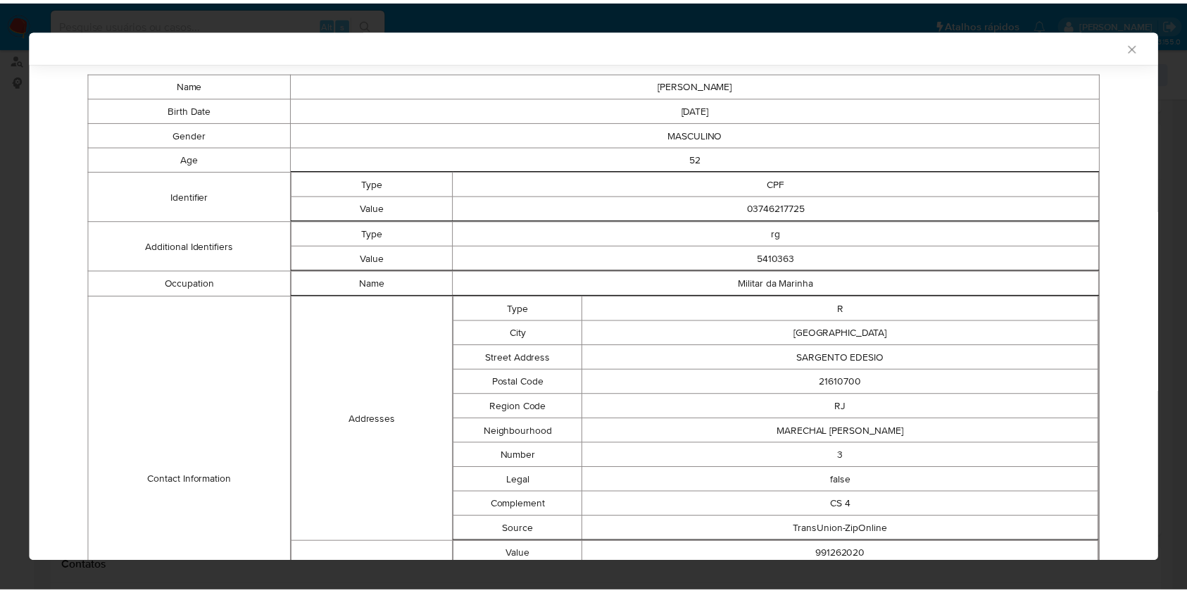
scroll to position [12, 0]
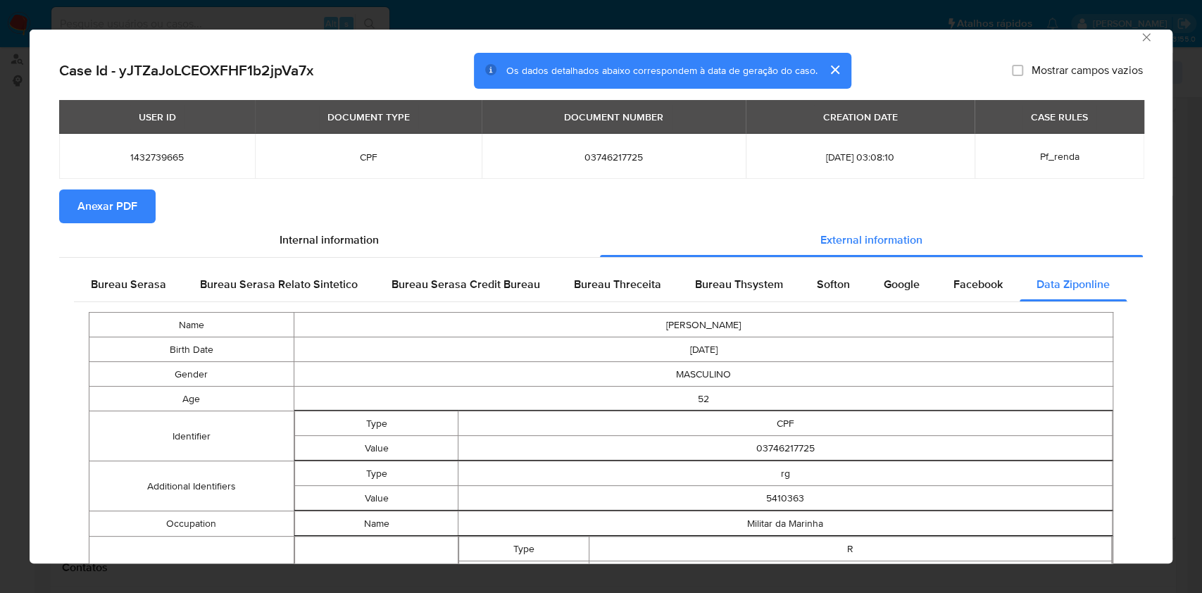
click at [1137, 45] on div "AML Data Collector" at bounding box center [601, 35] width 1143 height 35
click at [1139, 37] on icon "Fechar a janela" at bounding box center [1146, 37] width 14 height 14
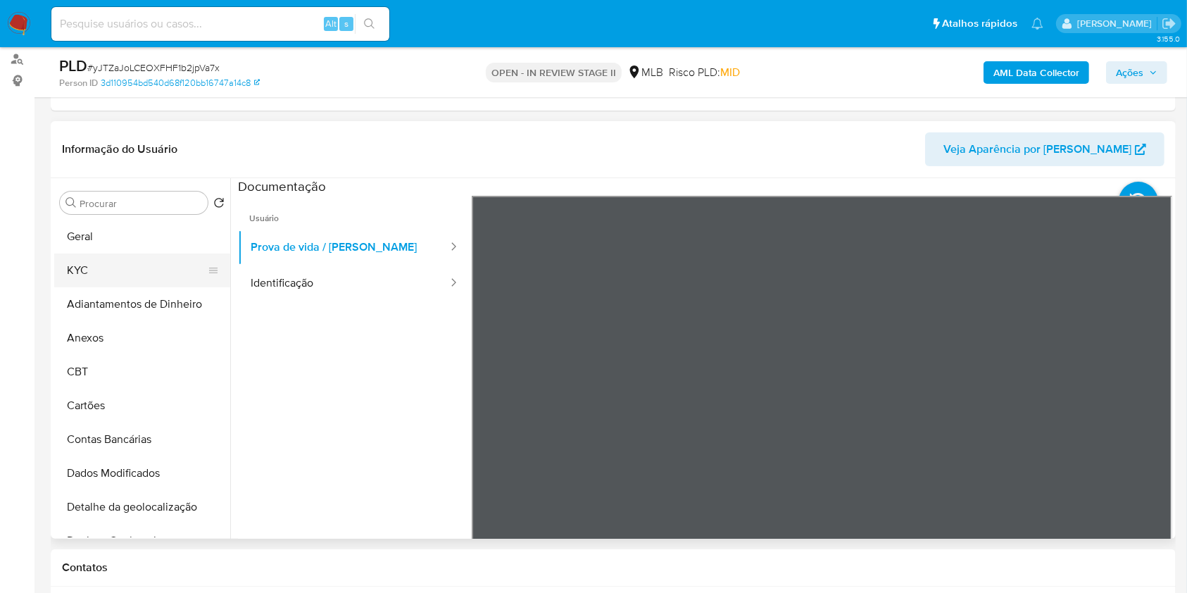
click at [138, 273] on button "KYC" at bounding box center [136, 271] width 165 height 34
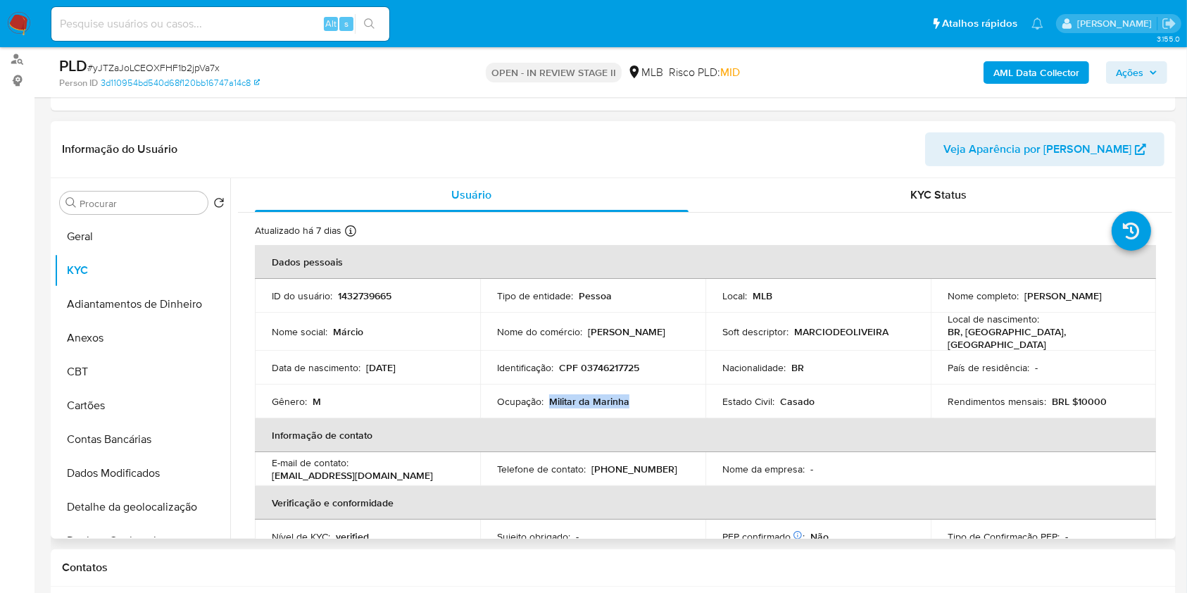
copy p "Militar da Marinha"
drag, startPoint x: 629, startPoint y: 397, endPoint x: 546, endPoint y: 395, distance: 82.4
click at [546, 395] on div "Ocupação : Militar da Marinha" at bounding box center [593, 401] width 192 height 13
click at [1006, 70] on b "AML Data Collector" at bounding box center [1037, 72] width 86 height 23
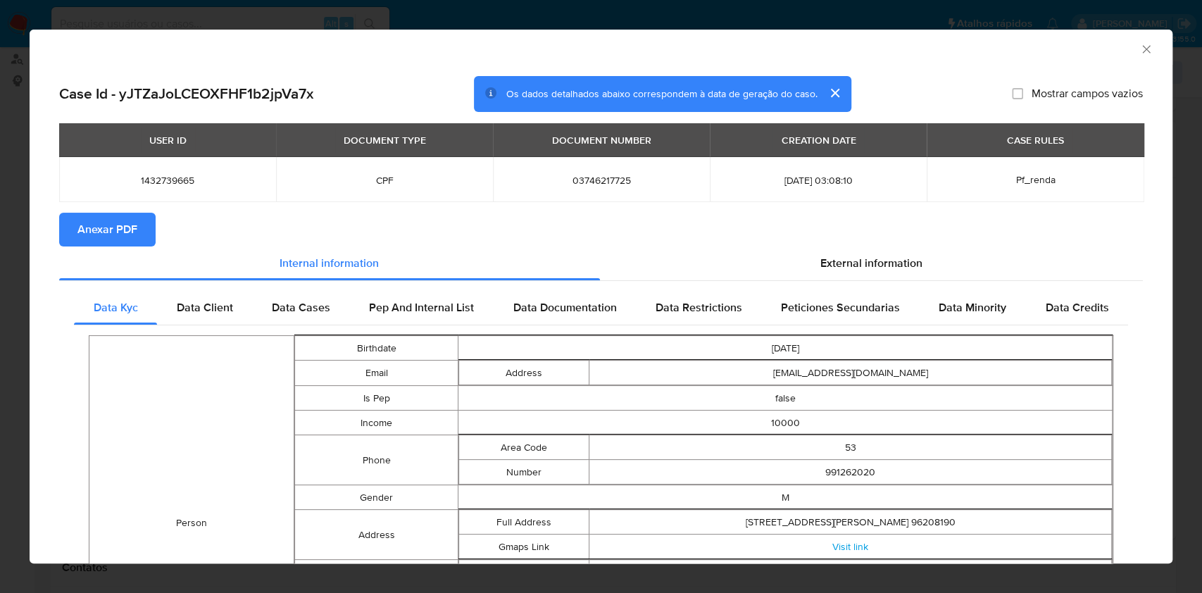
click at [90, 227] on span "Anexar PDF" at bounding box center [107, 229] width 60 height 31
click at [1139, 45] on icon "Fechar a janela" at bounding box center [1146, 49] width 14 height 14
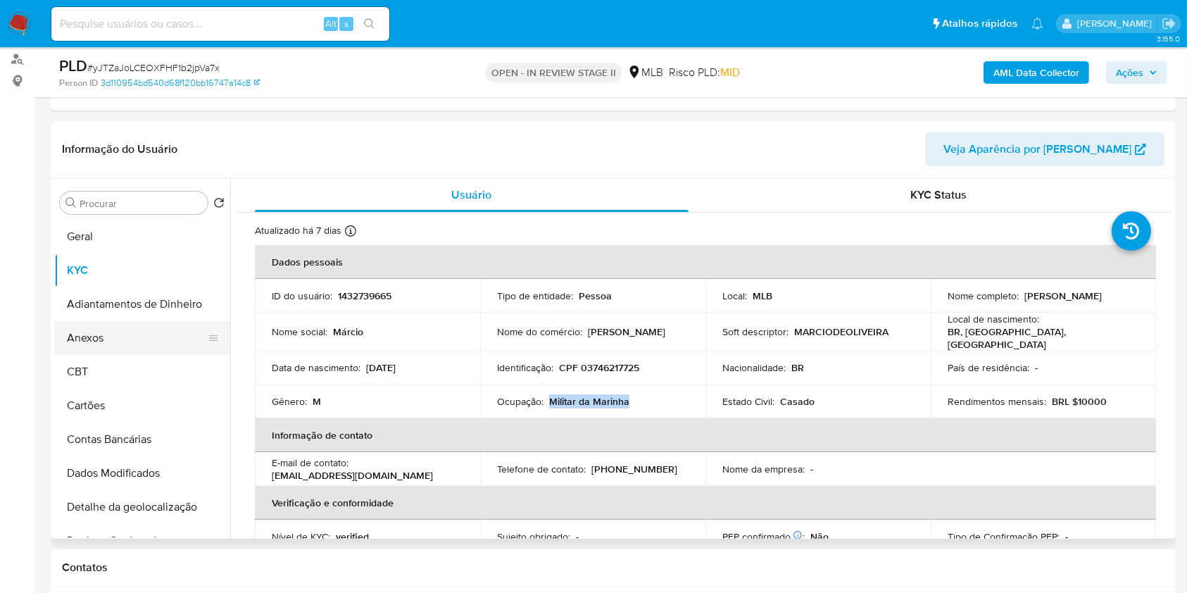
click at [117, 341] on button "Anexos" at bounding box center [136, 338] width 165 height 34
